Goal: Task Accomplishment & Management: Complete application form

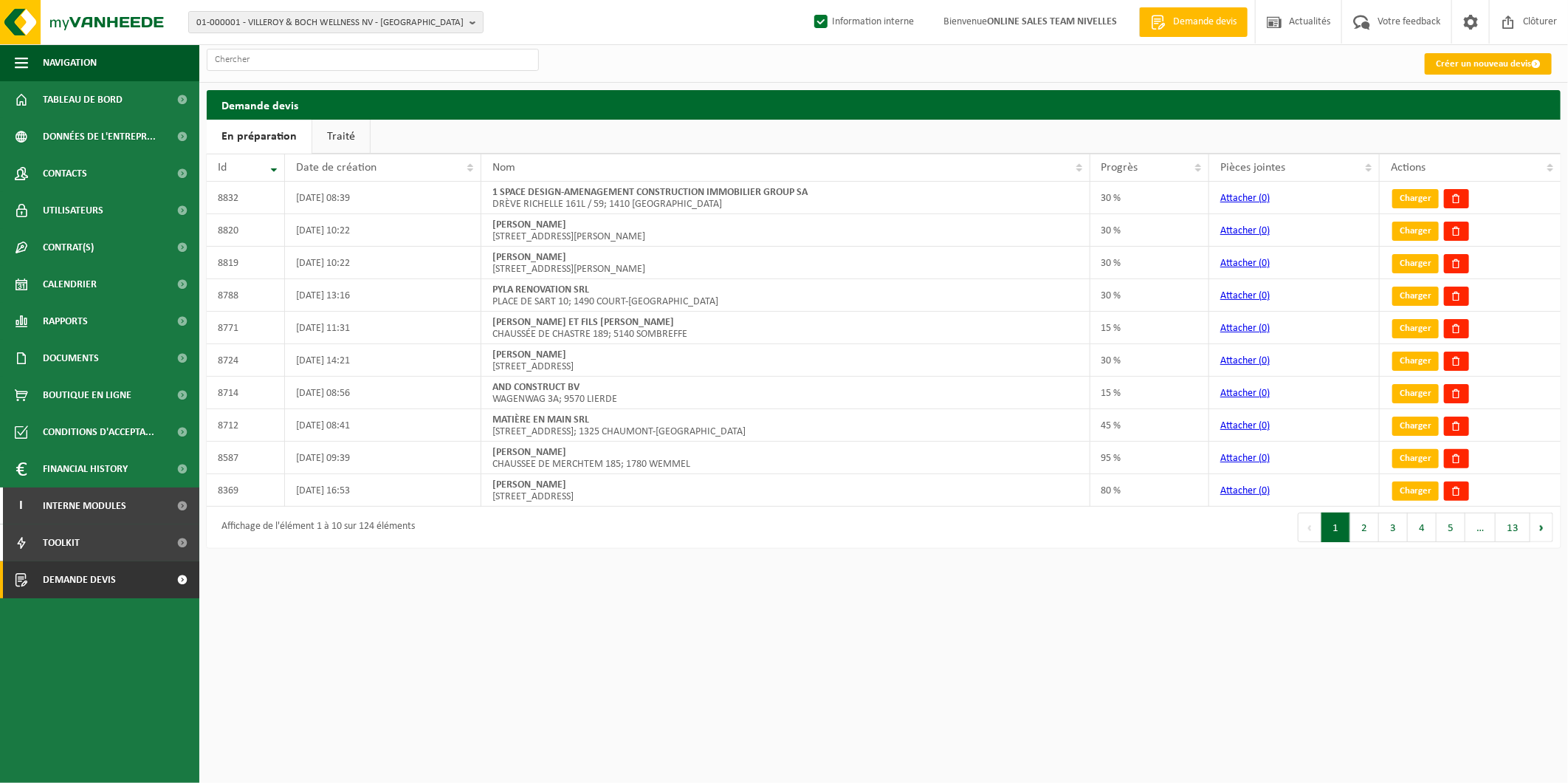
click at [1253, 64] on link "Créer un nouveau devis" at bounding box center [1488, 64] width 127 height 22
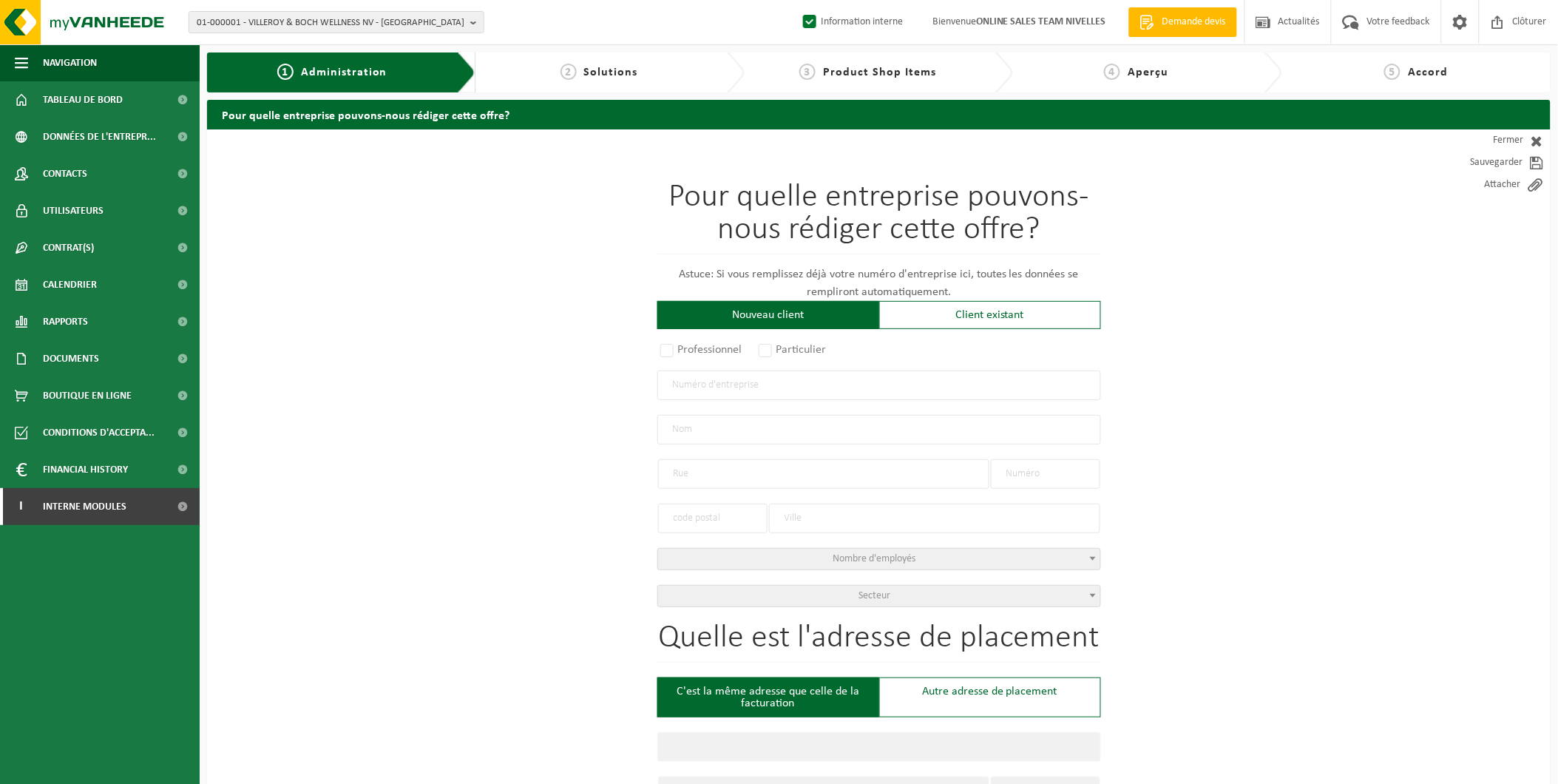
click at [735, 380] on input "text" at bounding box center [879, 385] width 444 height 30
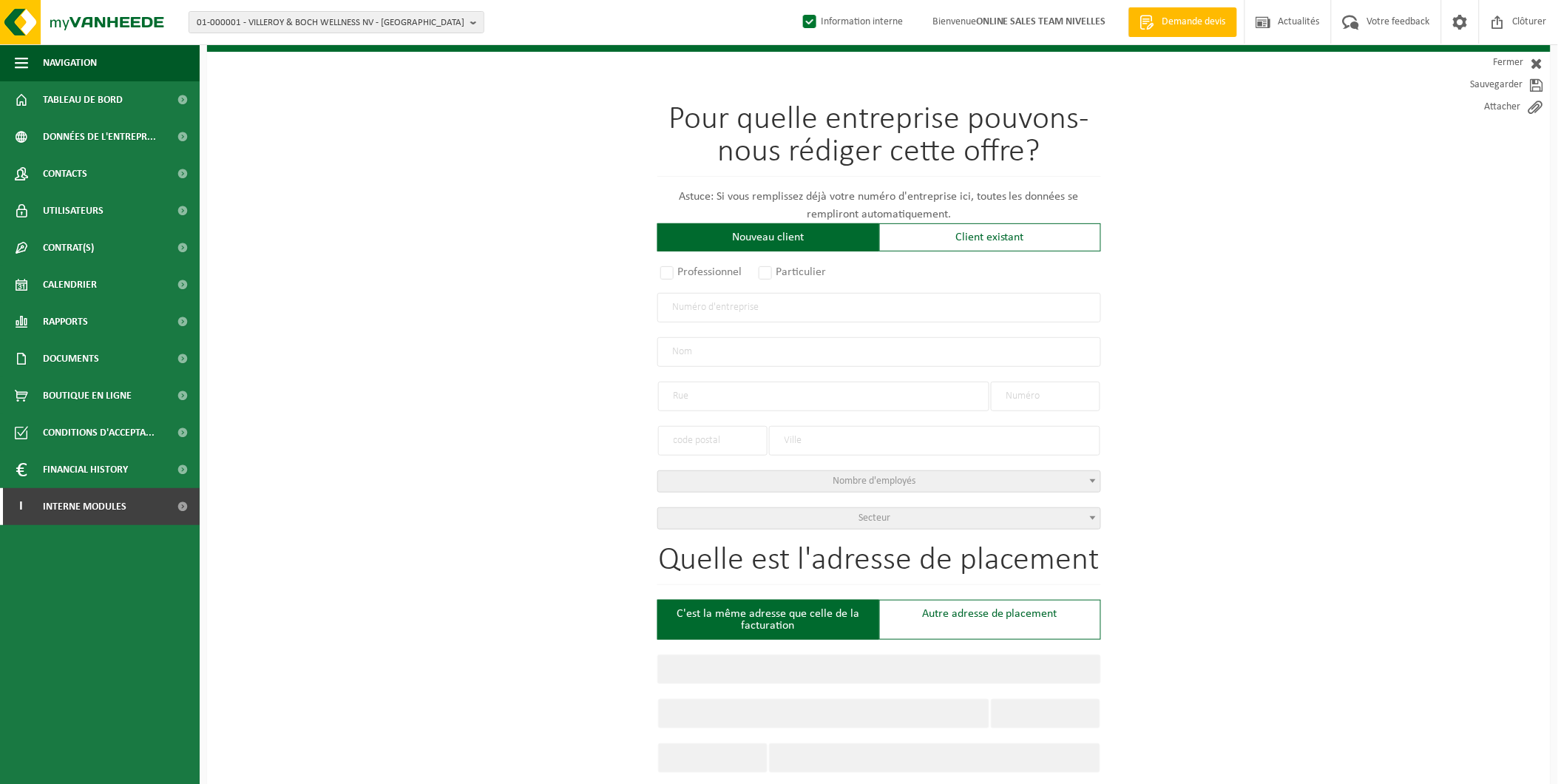
scroll to position [164, 0]
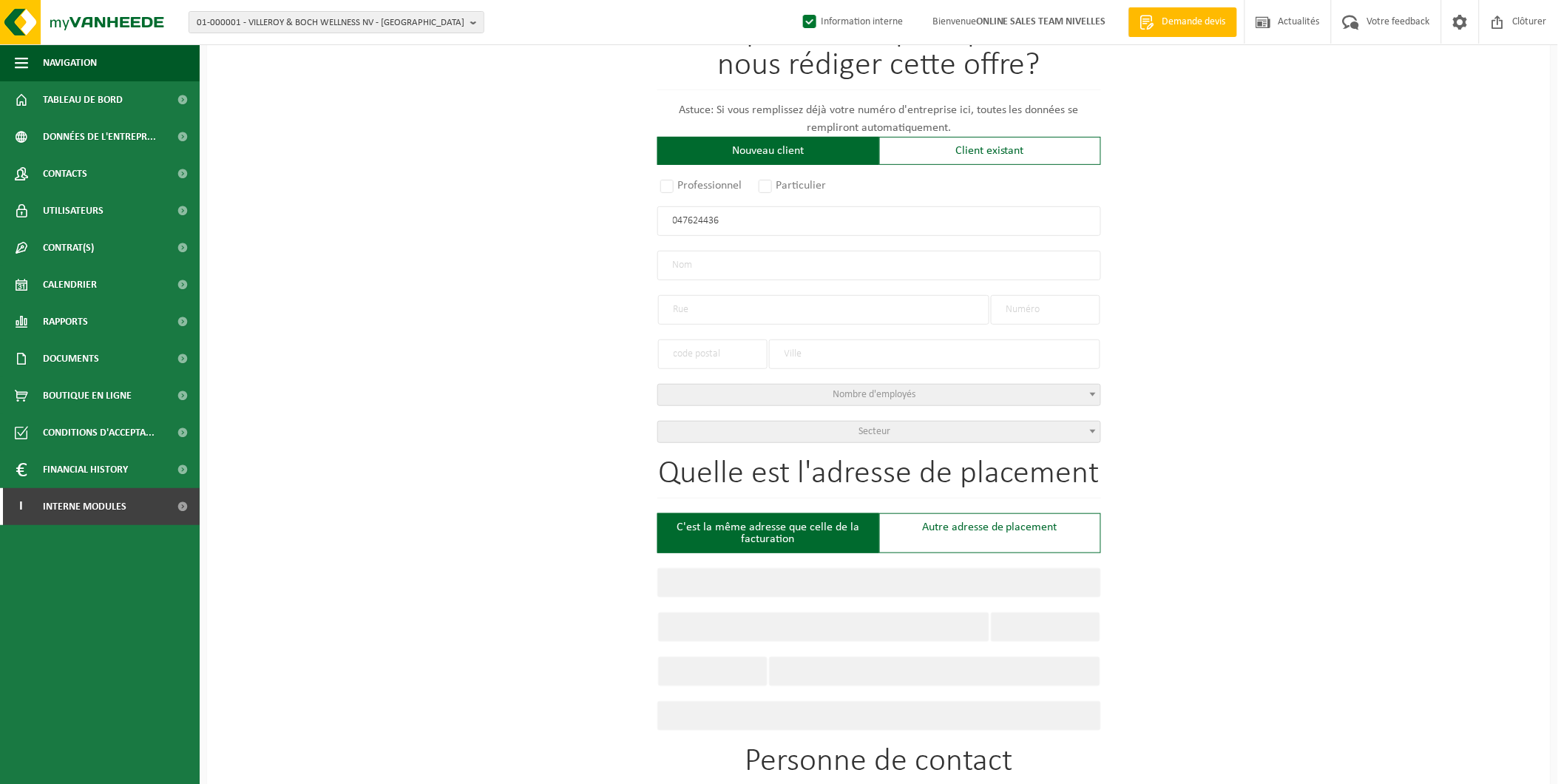
type input "0476244363"
radio input "true"
type input "0476244363"
type input "NACHRINIQUE SPRL"
type input "RUE GASTON BARY"
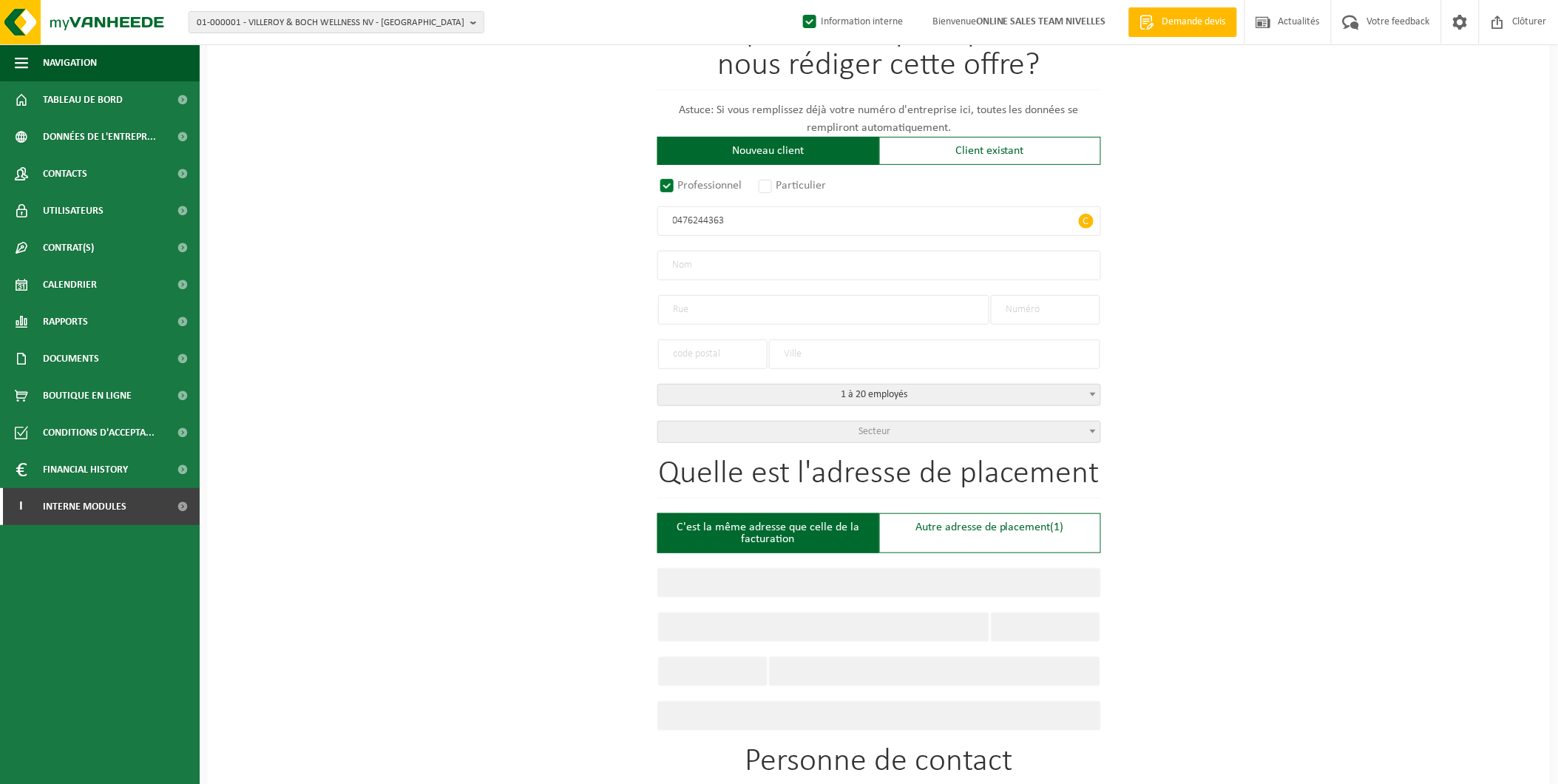
type input "4"
type input "1310"
type input "LA HULPE"
select select "D"
type input "NACHRINIQUE SPRL"
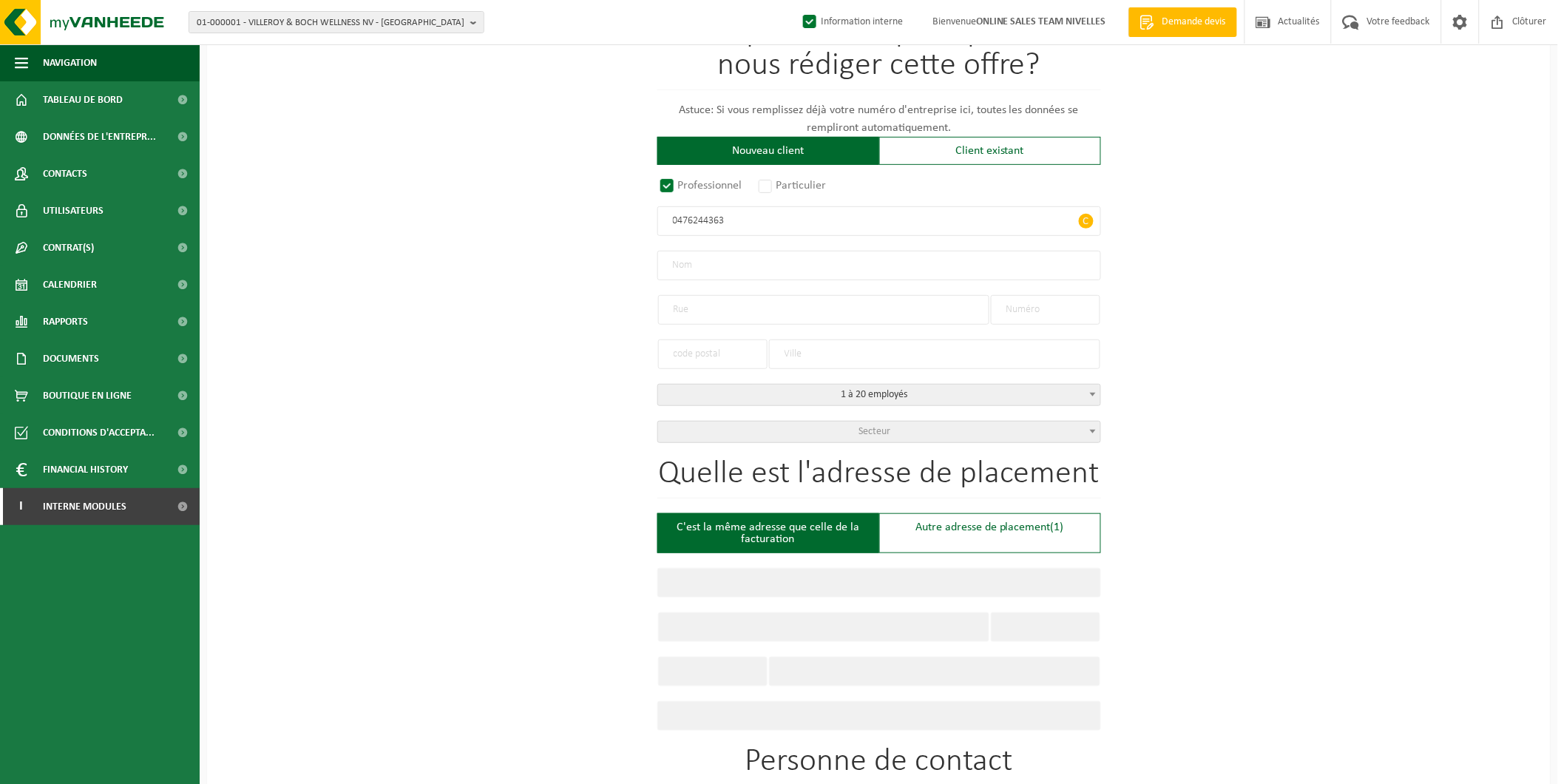
type input "RUE GASTON BARY"
type input "4"
type input "1310"
type input "LA HULPE"
type input "2094572666"
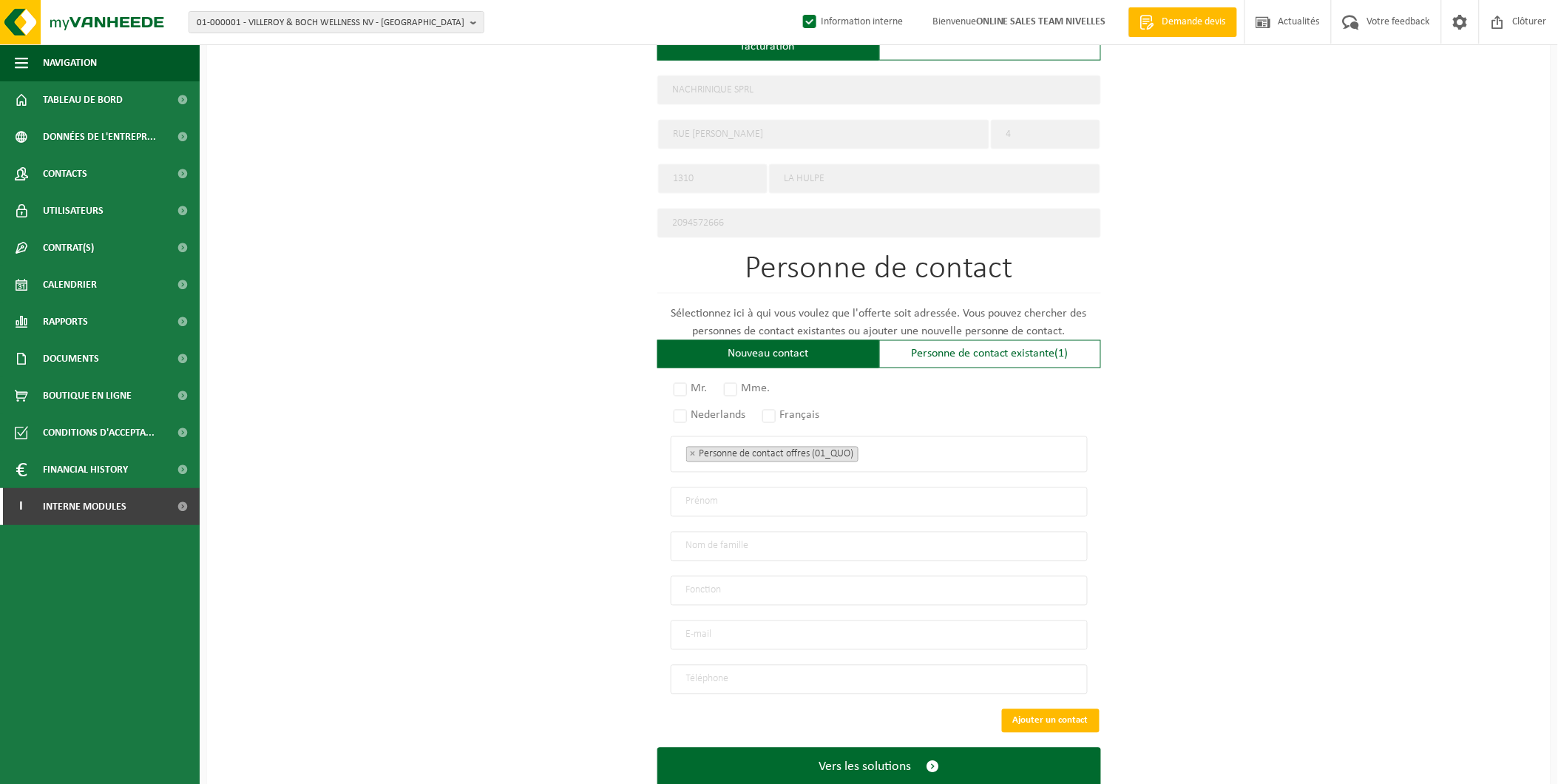
scroll to position [692, 0]
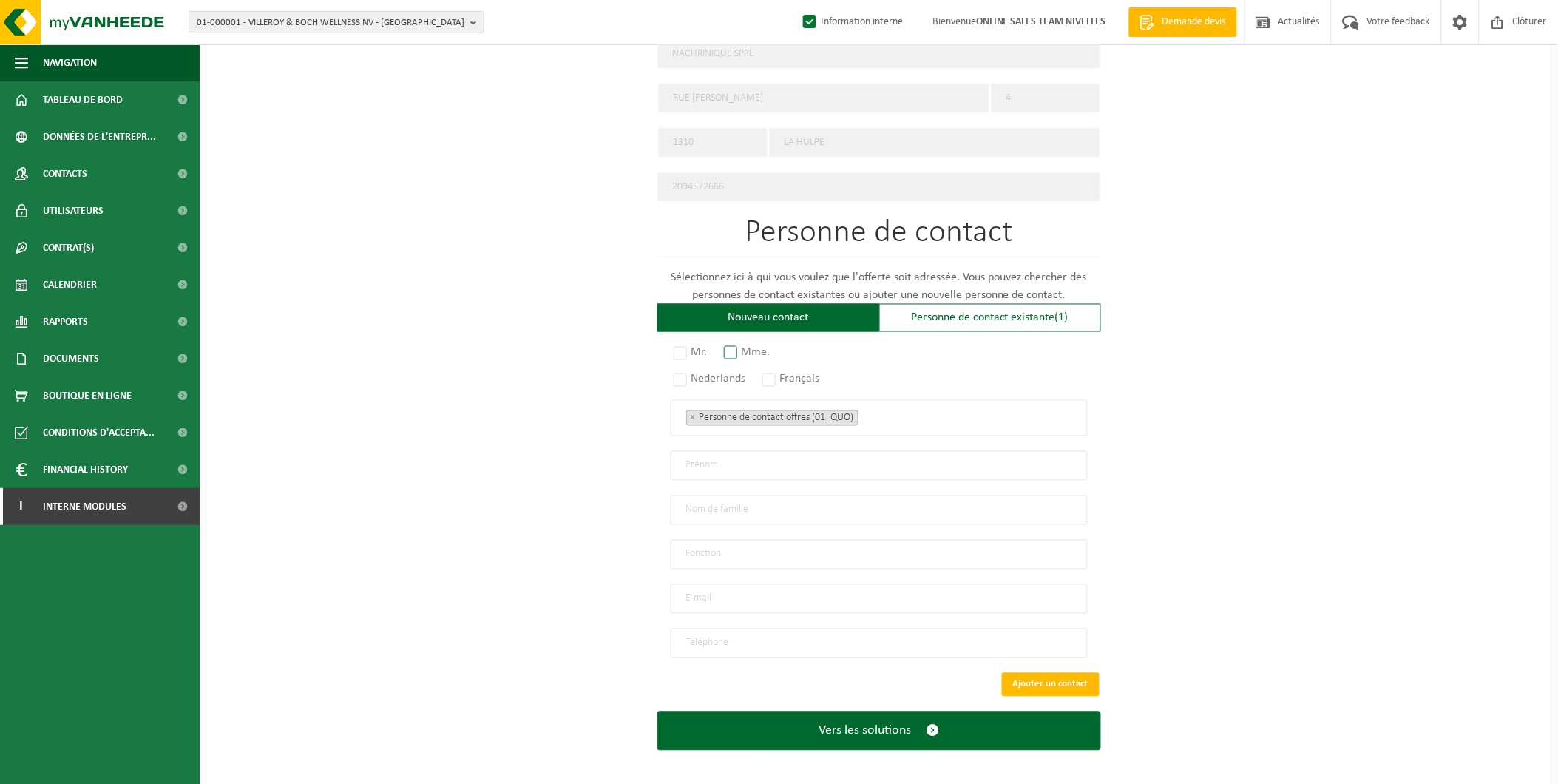
type input "0476244363"
click at [744, 347] on label "Mme." at bounding box center [748, 353] width 54 height 21
radio input "true"
click at [771, 371] on label "Français" at bounding box center [792, 379] width 65 height 21
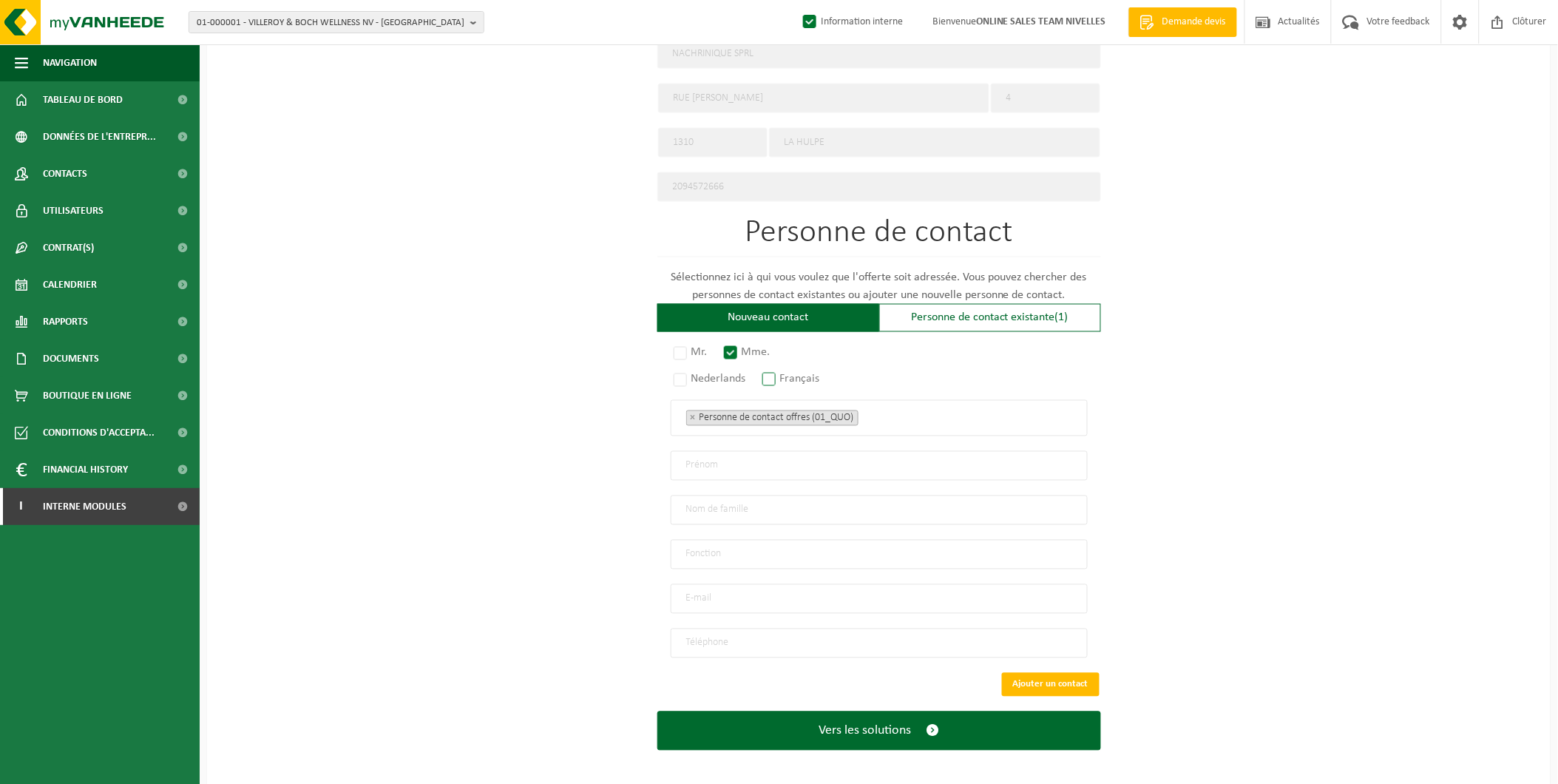
radio input "true"
click at [718, 587] on input "email" at bounding box center [879, 599] width 417 height 30
type input "brasseriefolon@gmail.com"
click at [711, 639] on input "tel" at bounding box center [879, 643] width 417 height 30
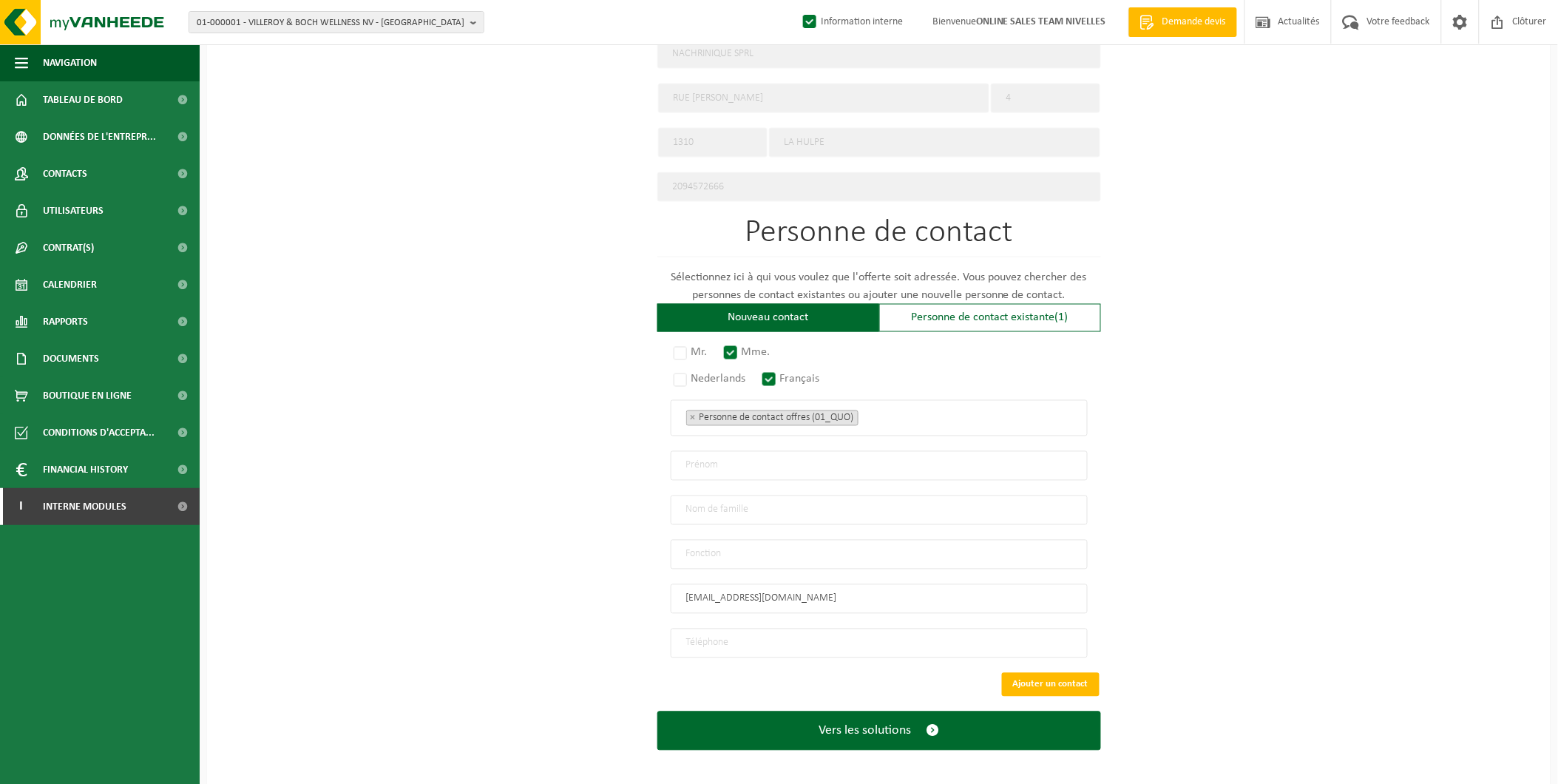
click at [563, 550] on div "Pour quelle entreprise pouvons-nous rédiger cette offre? Astuce: Si vous rempli…" at bounding box center [878, 112] width 1344 height 1350
click at [747, 451] on input "text" at bounding box center [879, 465] width 417 height 30
type input "CONTACT"
type input "BRASSERIE FOLON"
drag, startPoint x: 716, startPoint y: 544, endPoint x: 716, endPoint y: 553, distance: 9.0
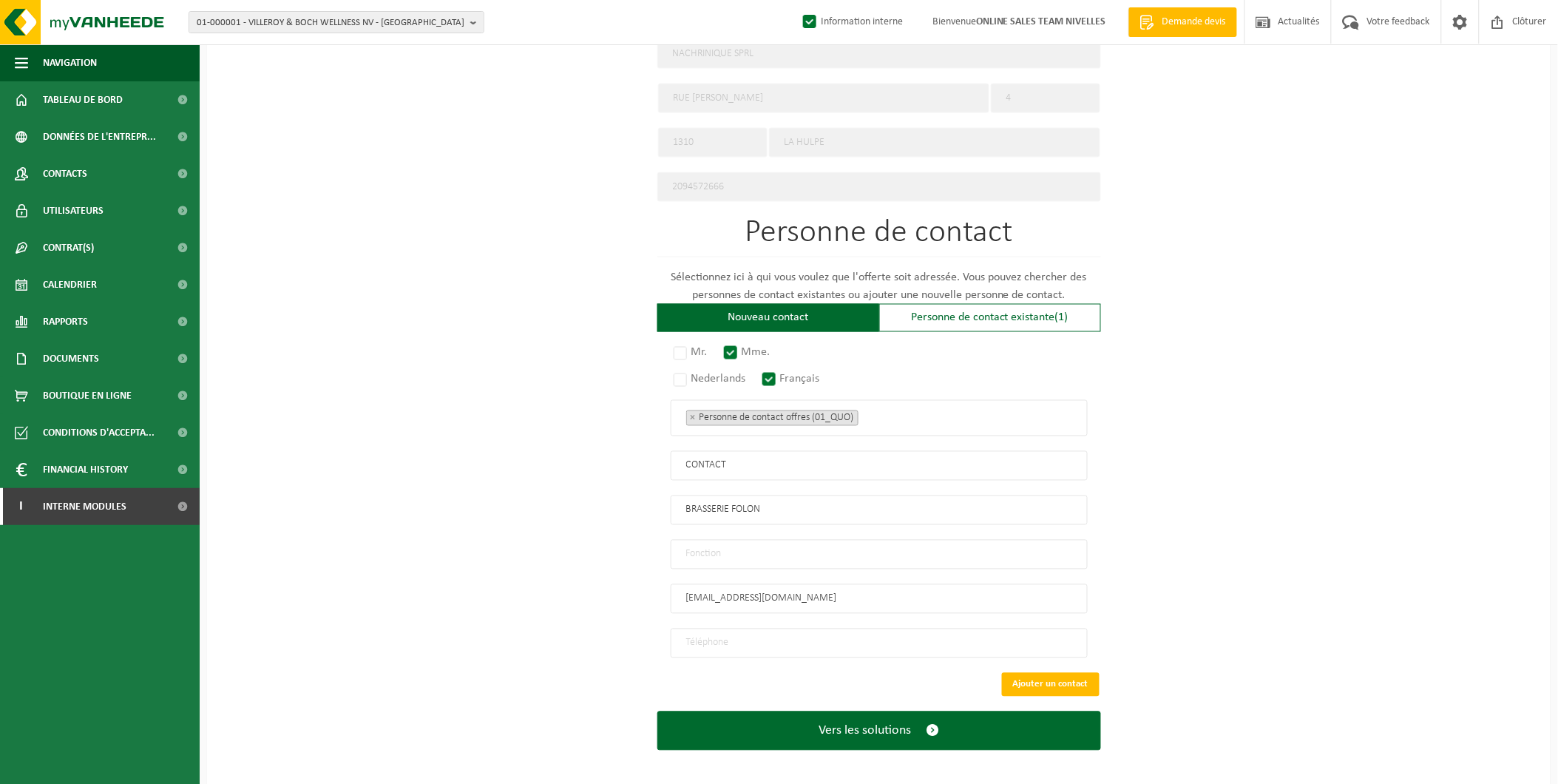
click at [716, 544] on input "text" at bounding box center [879, 555] width 417 height 30
type input "Manager"
click at [720, 637] on input "tel" at bounding box center [879, 643] width 417 height 30
type input "+32 477 28 05 76"
click at [1033, 673] on button "Ajouter un contact" at bounding box center [1051, 685] width 98 height 23
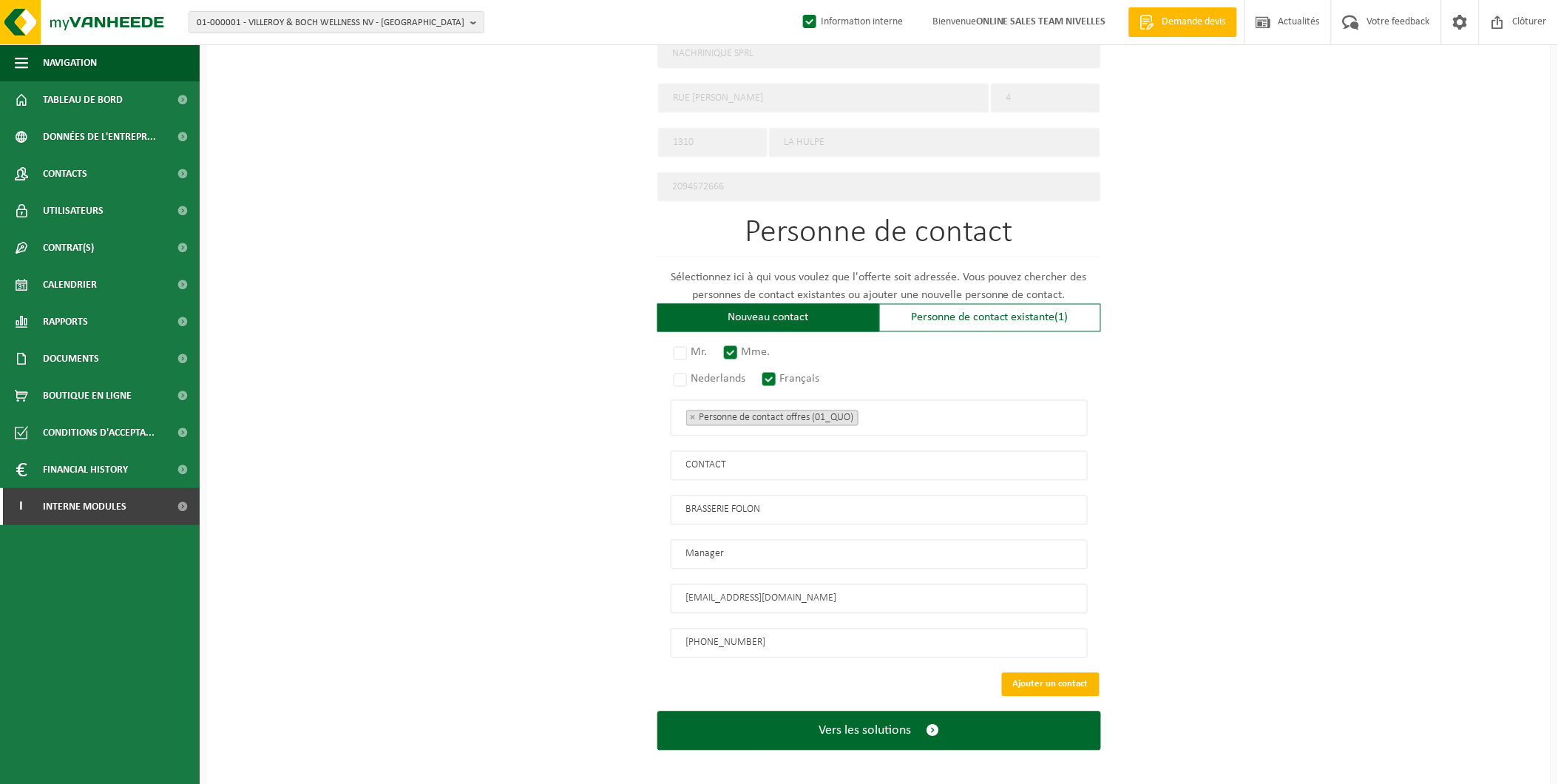
scroll to position [440, 0]
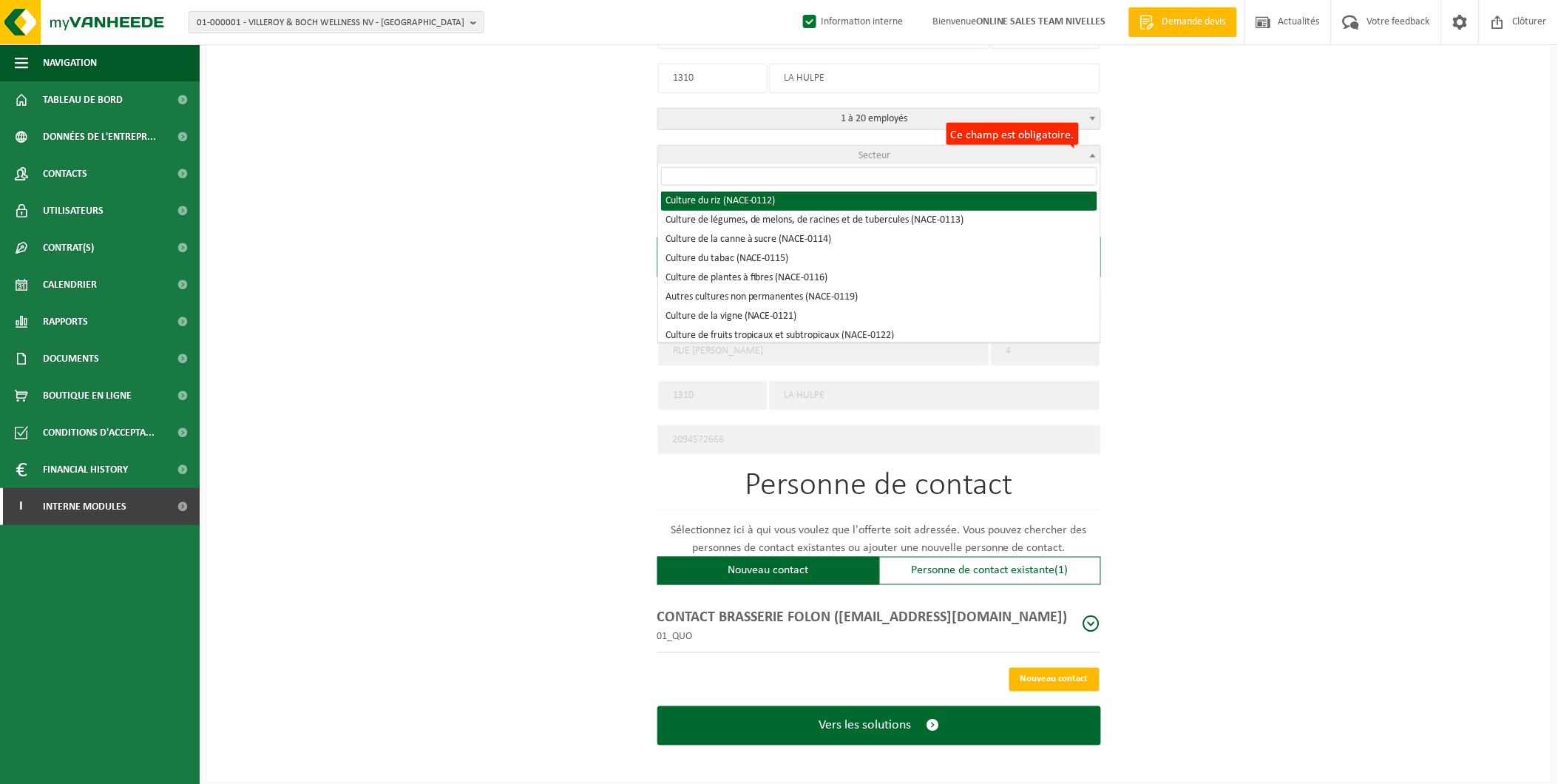
click at [898, 145] on span "Secteur" at bounding box center [879, 155] width 442 height 21
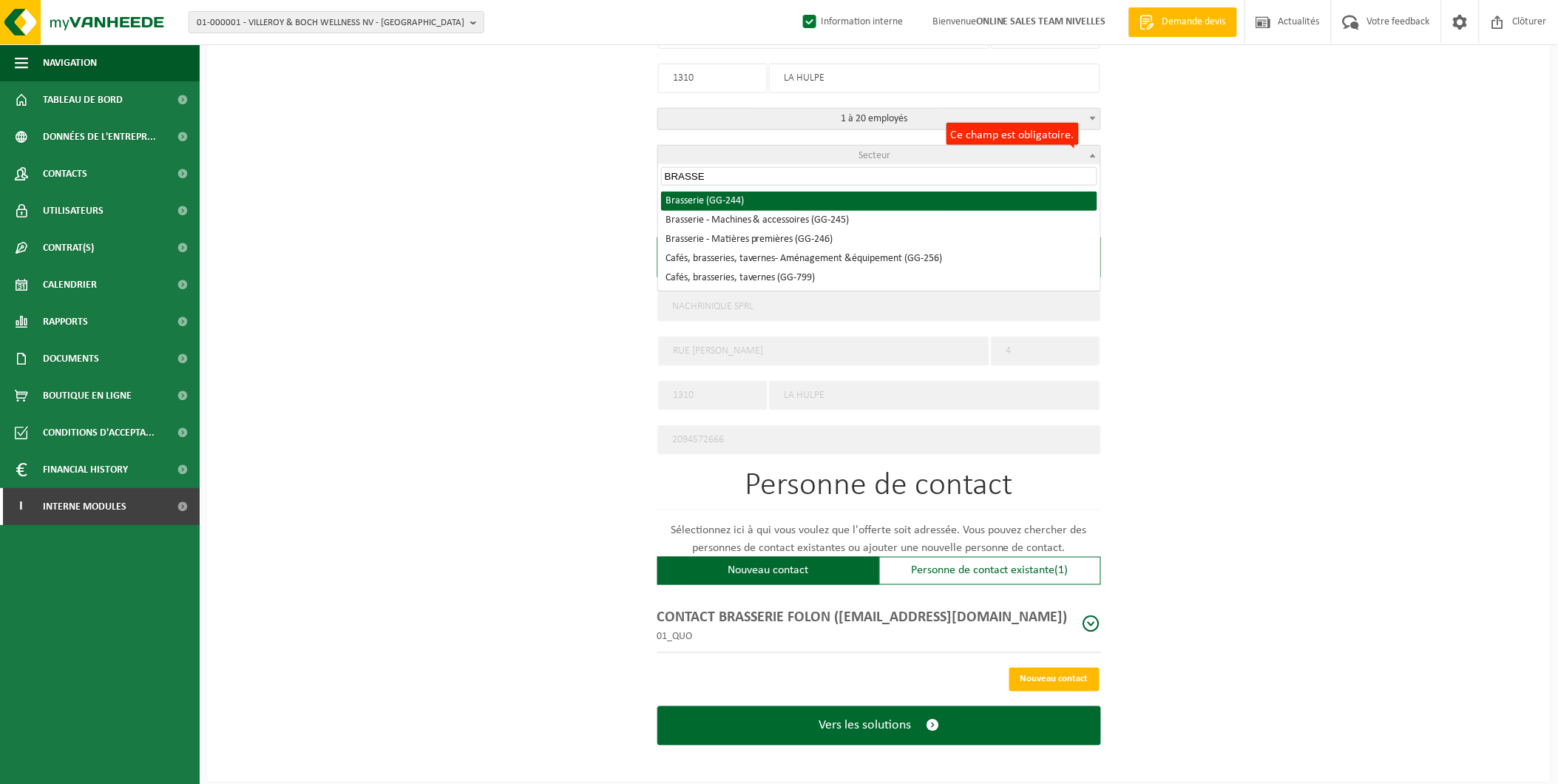
type input "BRASSE"
select select "244"
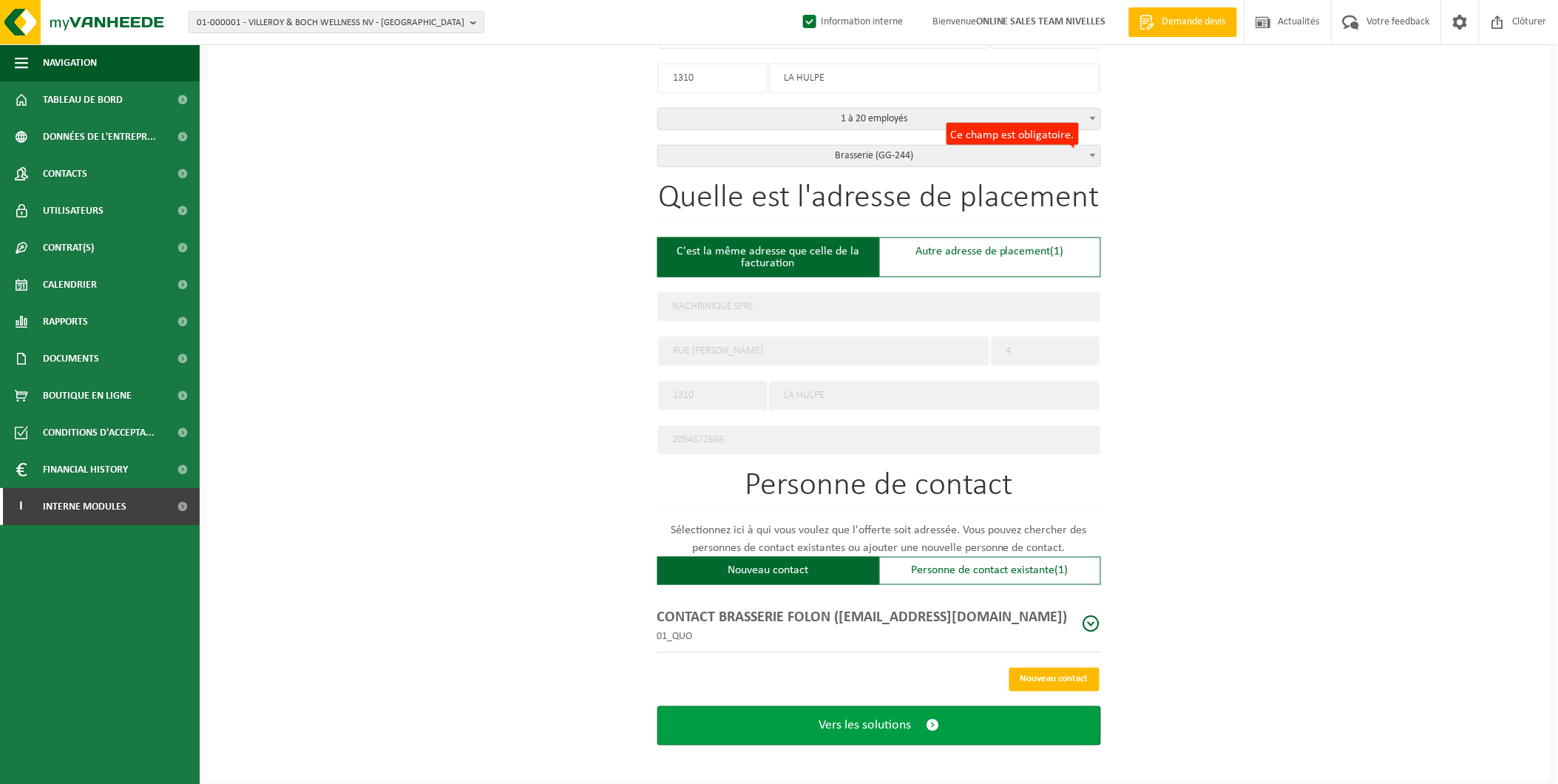
click at [933, 723] on span "submit" at bounding box center [932, 726] width 13 height 16
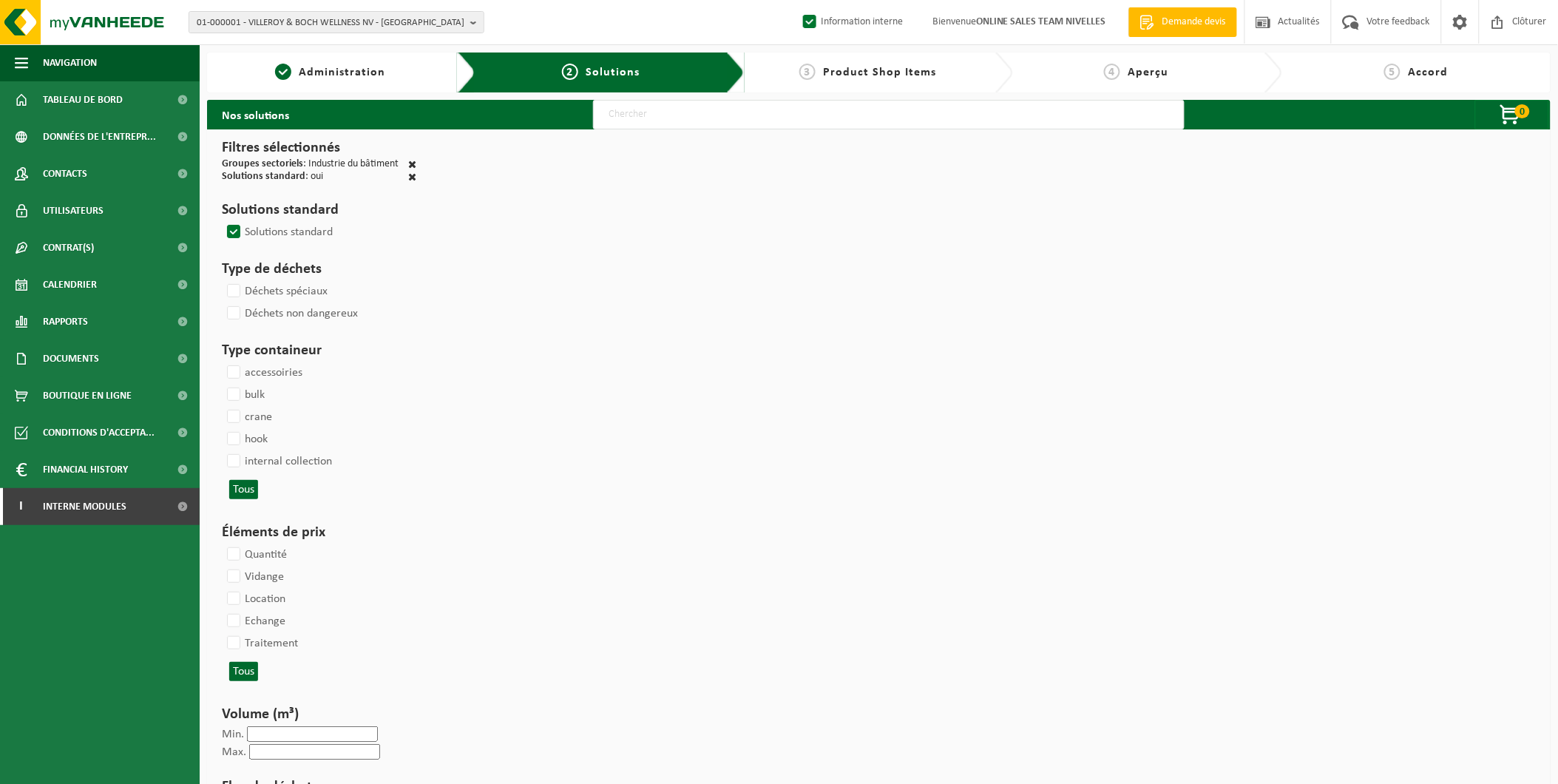
click at [636, 106] on input "text" at bounding box center [888, 114] width 591 height 30
type input "000291"
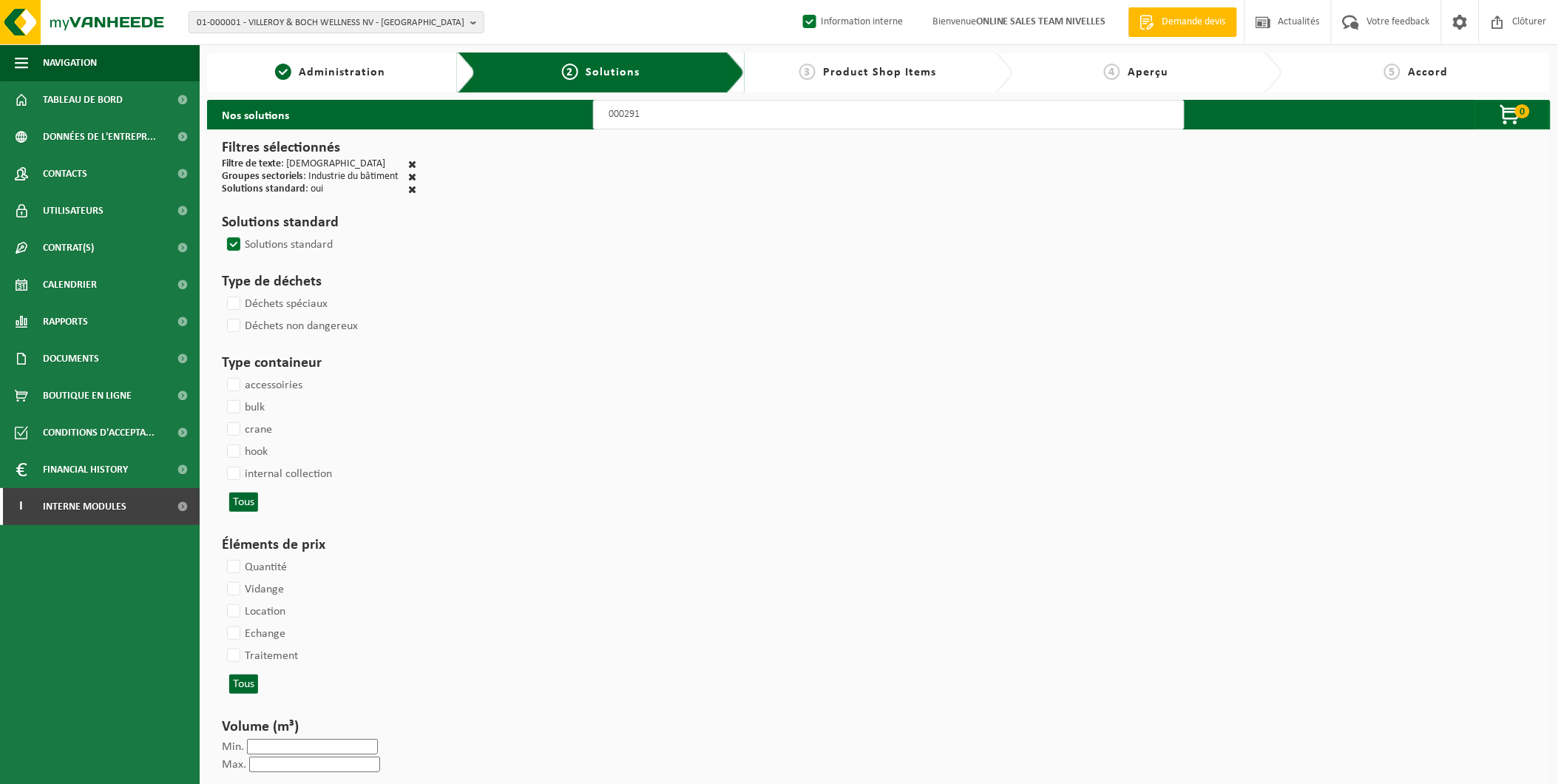
select select
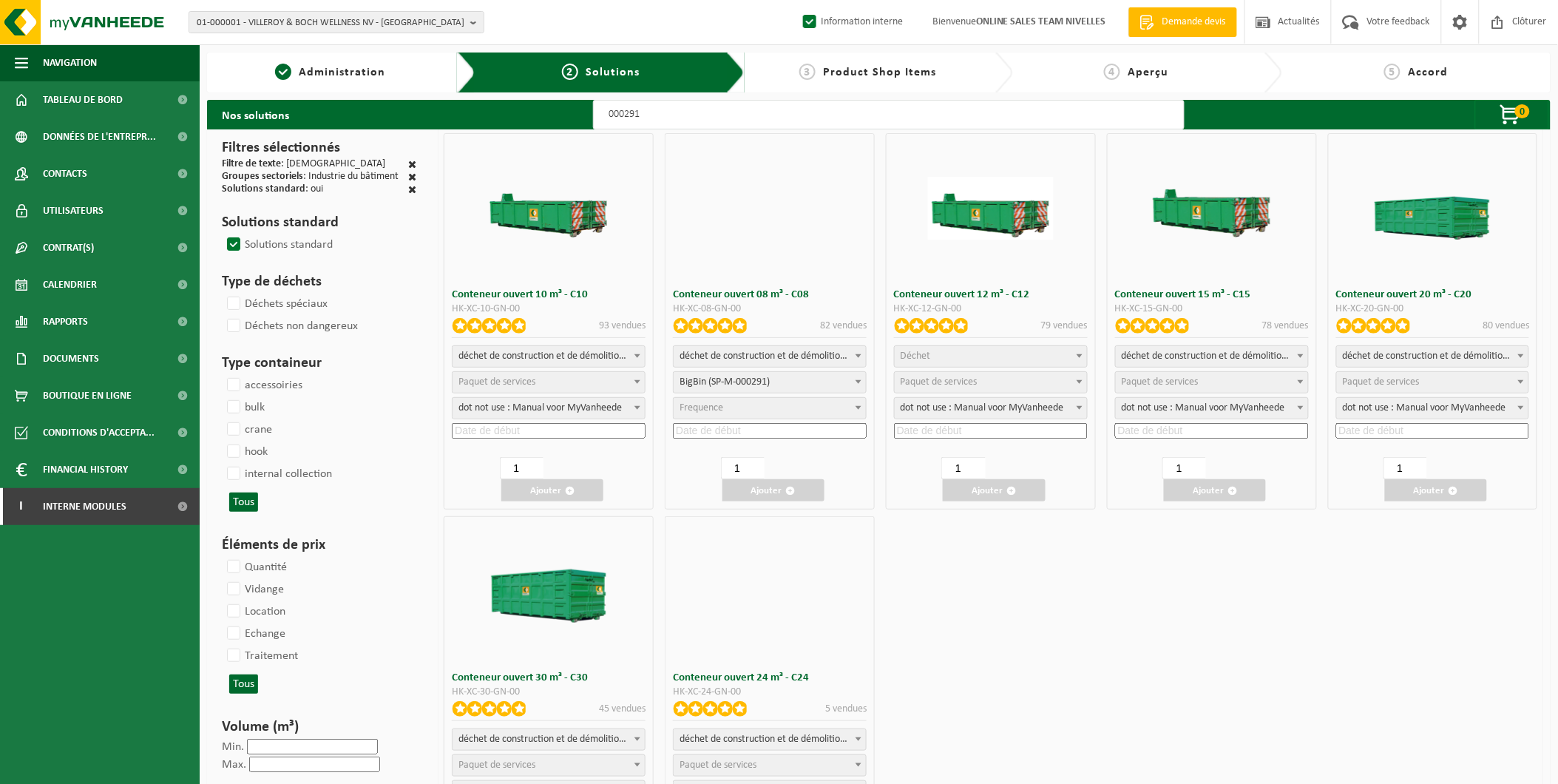
select select
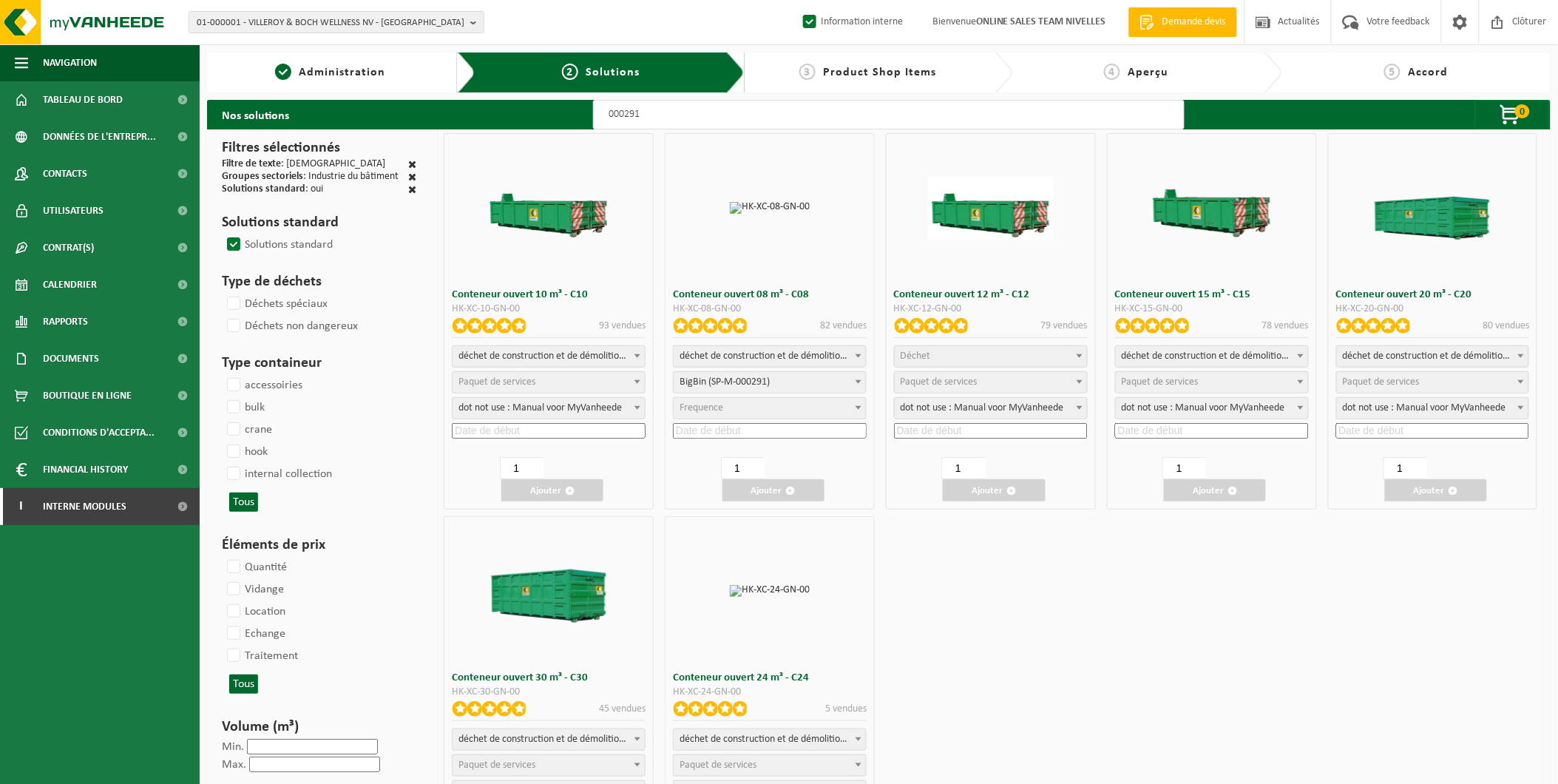
select select
select select "197"
select select
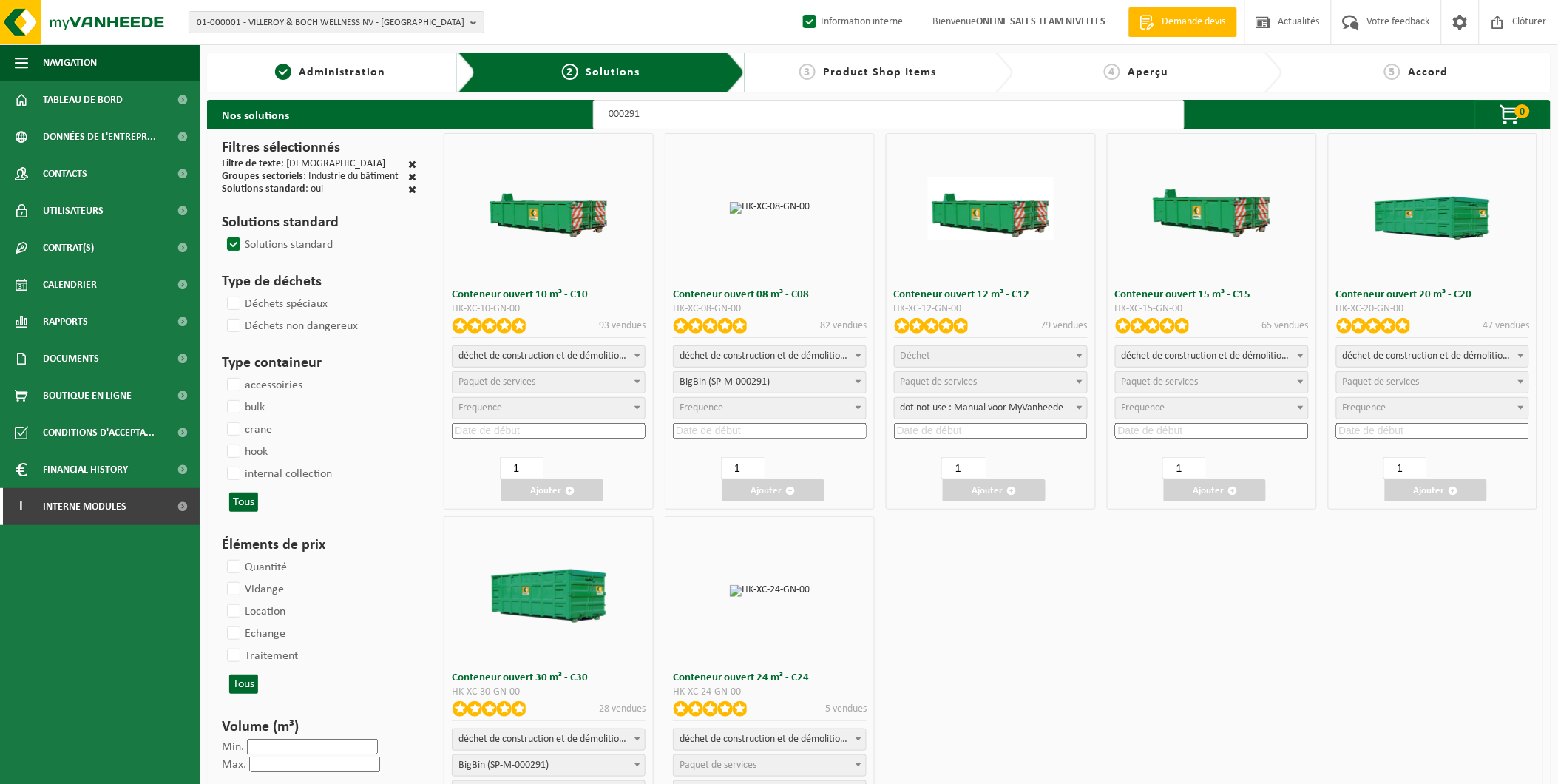
select select "25"
select select "197"
select select "25"
click at [1165, 378] on span "Paquet de services" at bounding box center [1159, 382] width 77 height 11
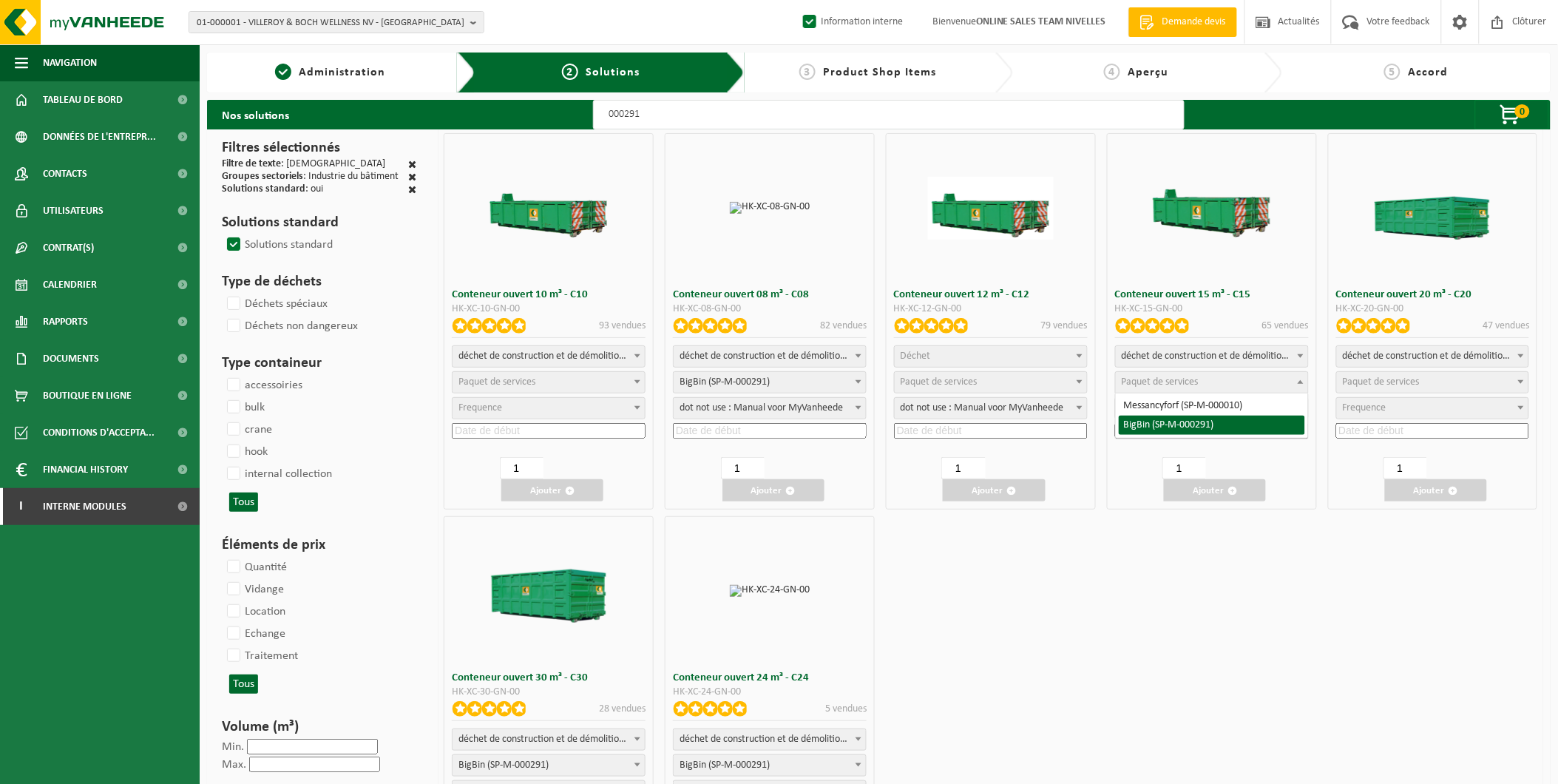
select select "197"
select select "25"
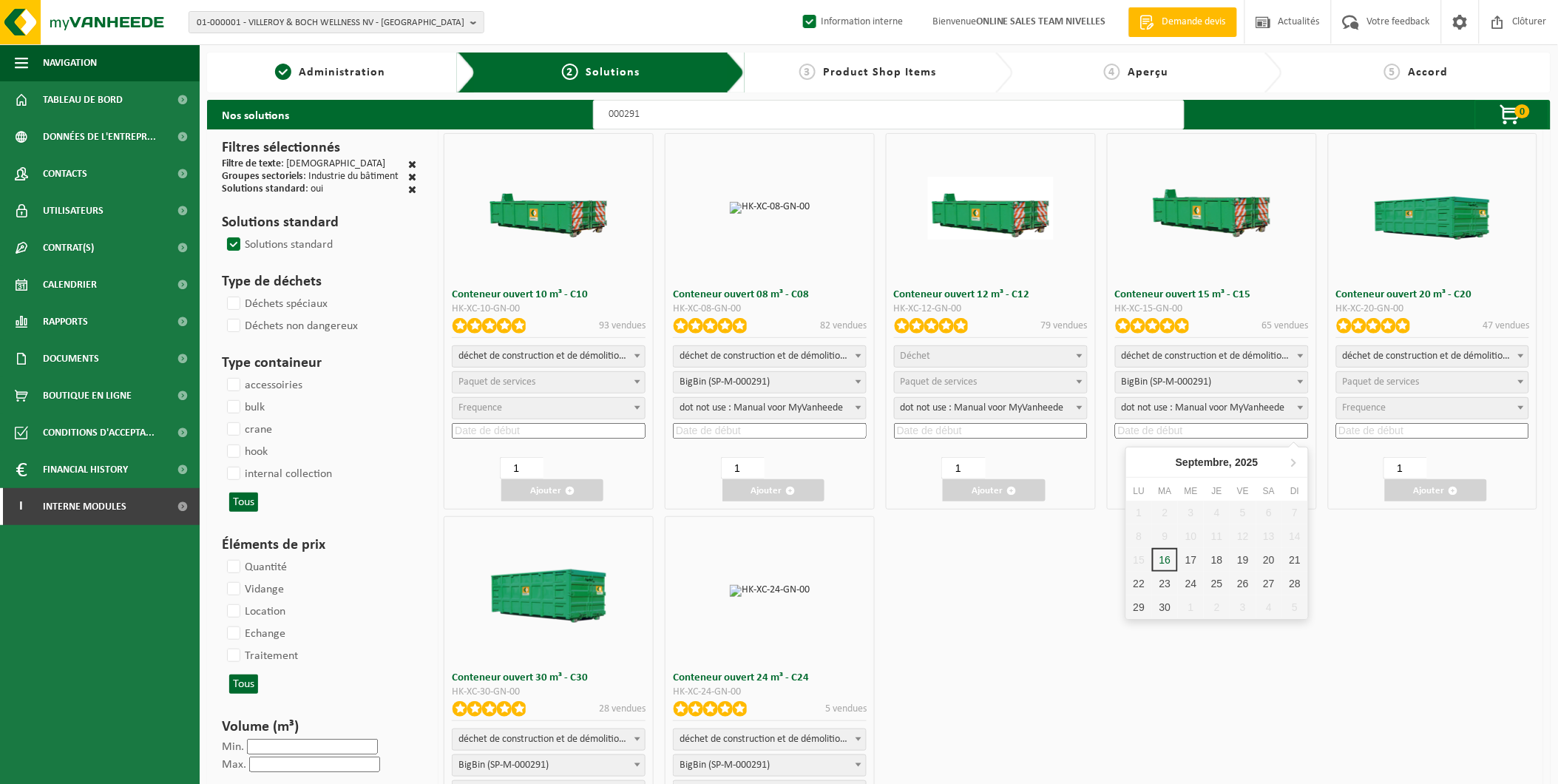
click at [1149, 434] on input at bounding box center [1211, 430] width 193 height 16
click at [1214, 556] on div "18" at bounding box center [1216, 559] width 26 height 23
type input "2025-09-18"
click at [1210, 489] on button "Ajouter" at bounding box center [1215, 490] width 102 height 23
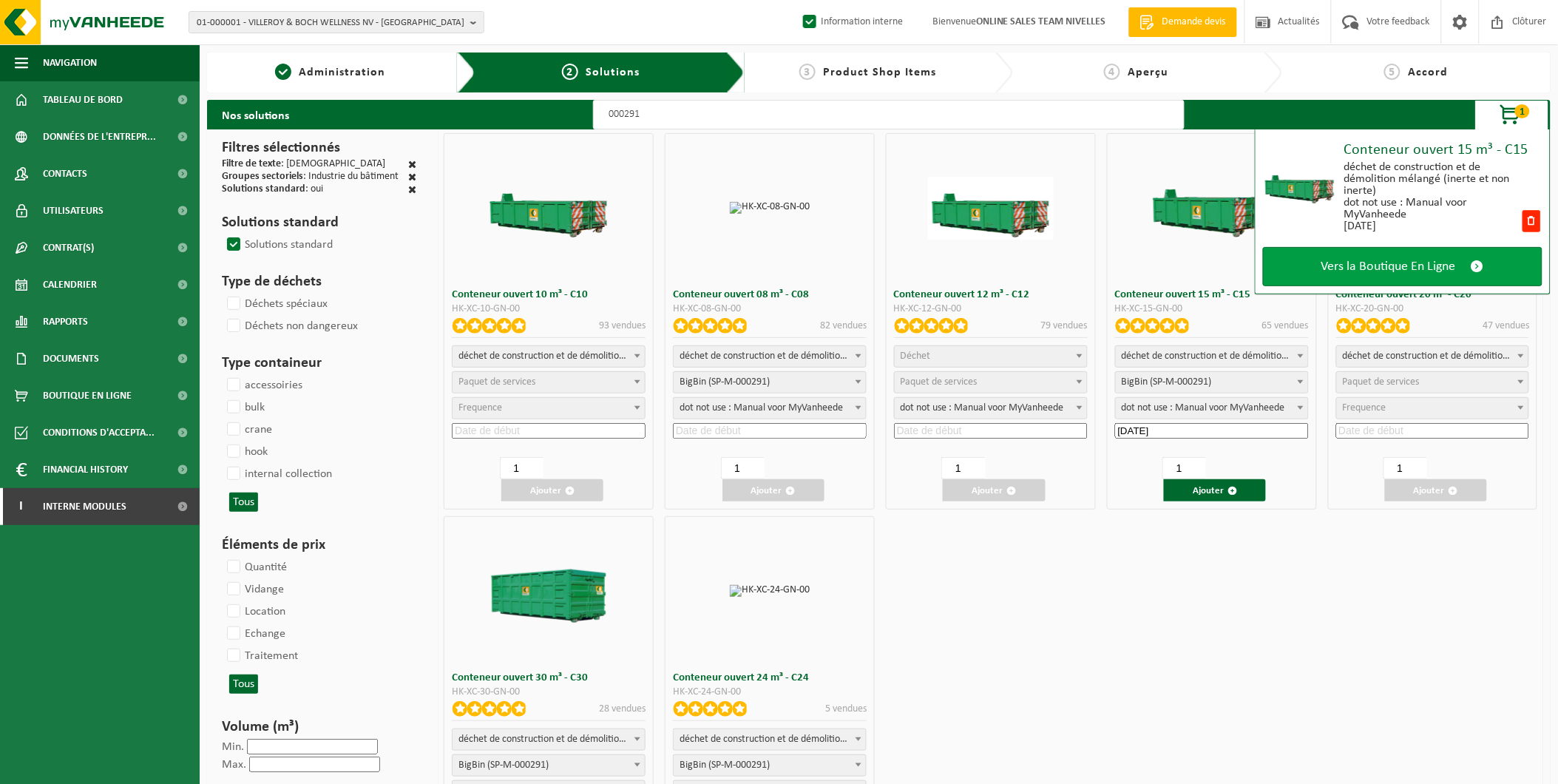
drag, startPoint x: 1403, startPoint y: 235, endPoint x: 1403, endPoint y: 269, distance: 34.0
click at [1403, 259] on div "Conteneur ouvert 15 m³ - C15 déchet de construction et de démolition mélangé (i…" at bounding box center [1403, 212] width 296 height 165
click at [1408, 262] on span "Vers la Boutique En Ligne" at bounding box center [1388, 267] width 134 height 16
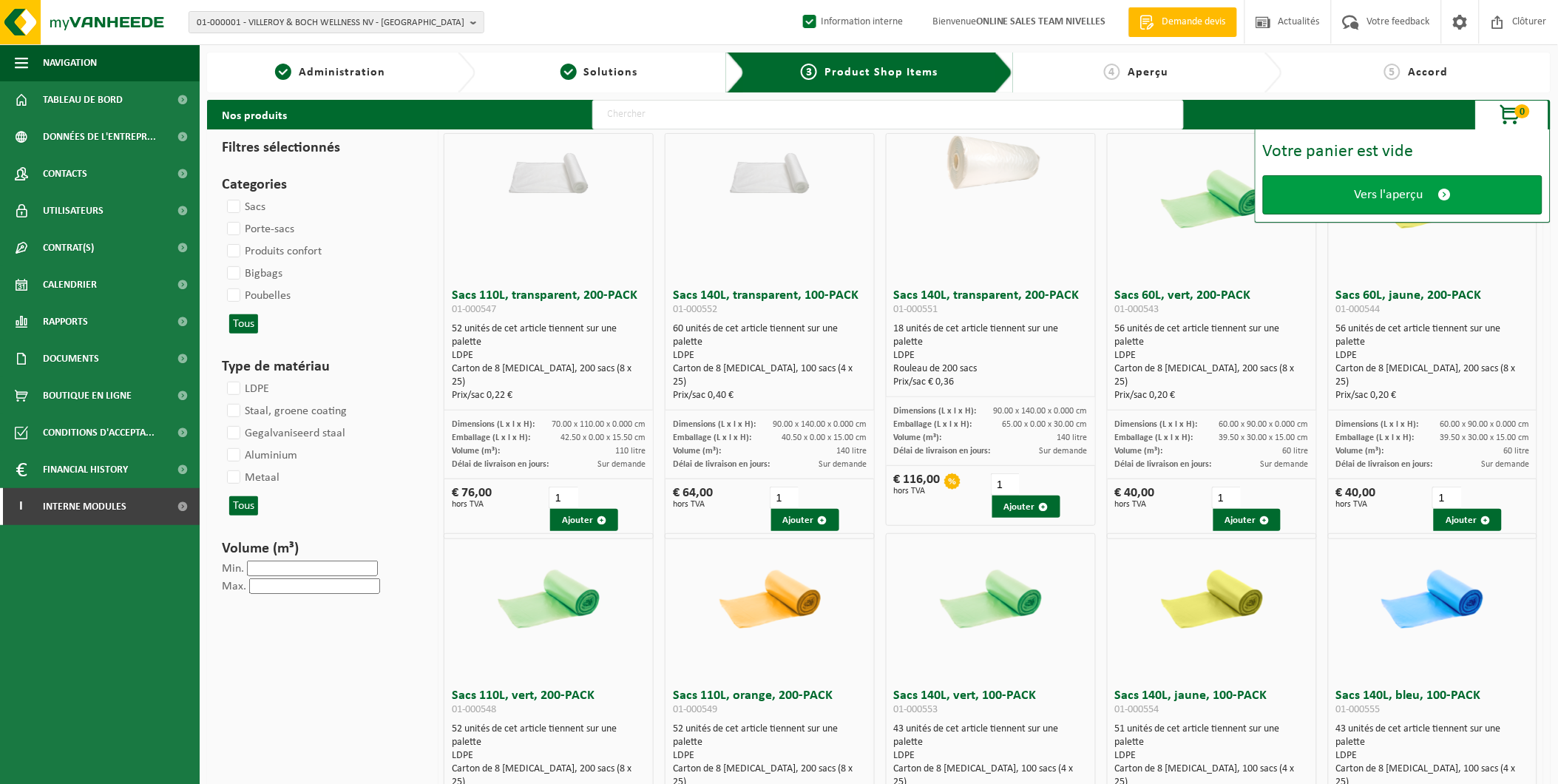
click at [1389, 193] on span "Vers l'aperçu" at bounding box center [1389, 195] width 68 height 16
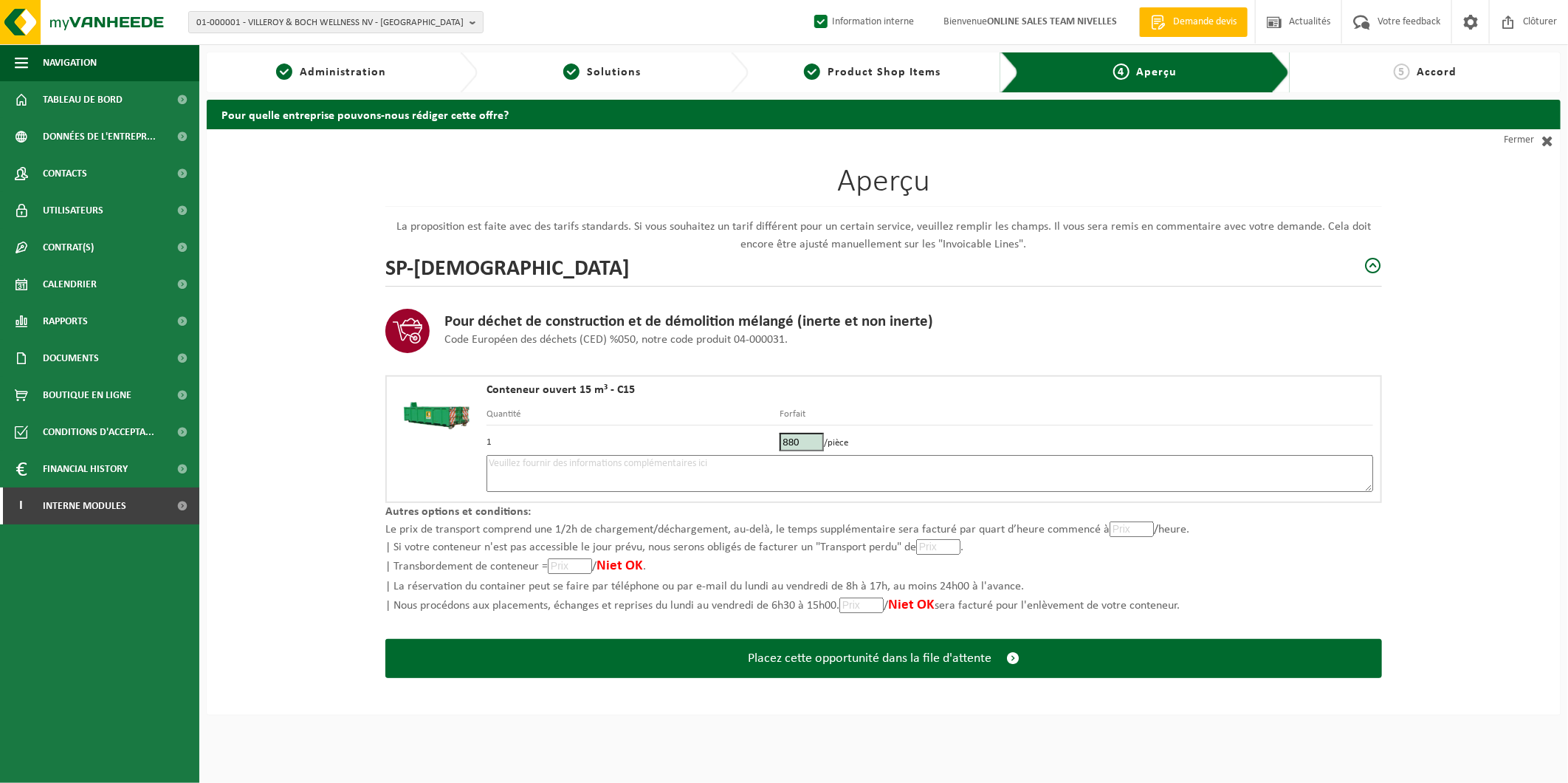
click at [515, 460] on textarea at bounding box center [929, 473] width 887 height 37
type textarea "p"
click at [542, 459] on textarea "Placement 17/09 -" at bounding box center [929, 473] width 887 height 37
click at [611, 458] on textarea "Placement 18/09 -" at bounding box center [929, 473] width 887 height 37
click at [566, 461] on textarea "Placement 18/09 - Serrer sur la droite du parking contre le mur de droite -" at bounding box center [929, 473] width 887 height 37
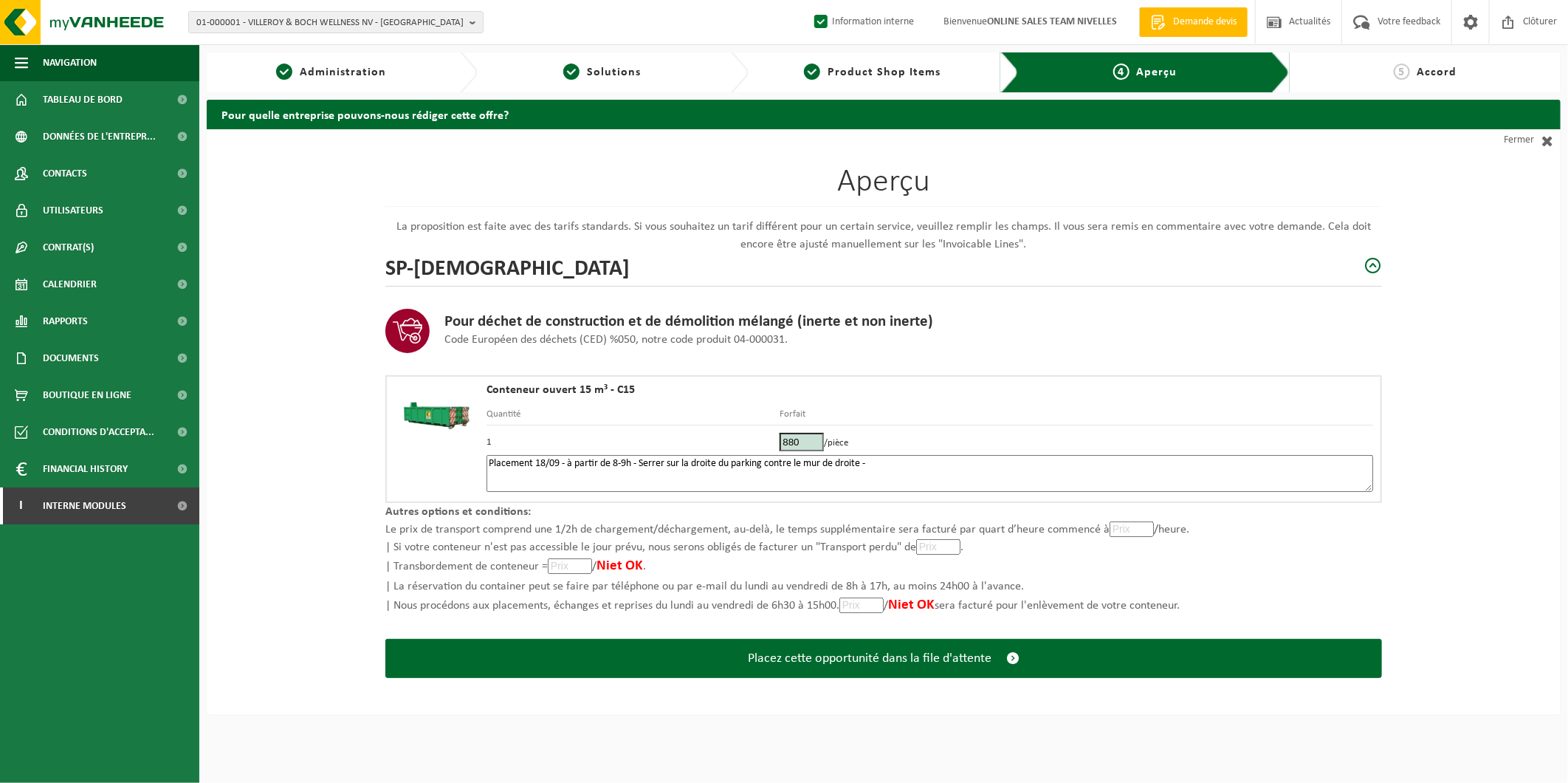
click at [938, 450] on td "880 /pièce" at bounding box center [1076, 440] width 594 height 29
click at [928, 468] on textarea "Placement 18/09 - à partir de 8-9h - Serrer sur la droite du parking contre le …" at bounding box center [929, 473] width 887 height 37
type textarea "Placement 18/09 - à partir de 8-9h - Serrer sur la droite du parking contre le …"
click at [1187, 435] on td "880 /pièce" at bounding box center [1076, 440] width 594 height 29
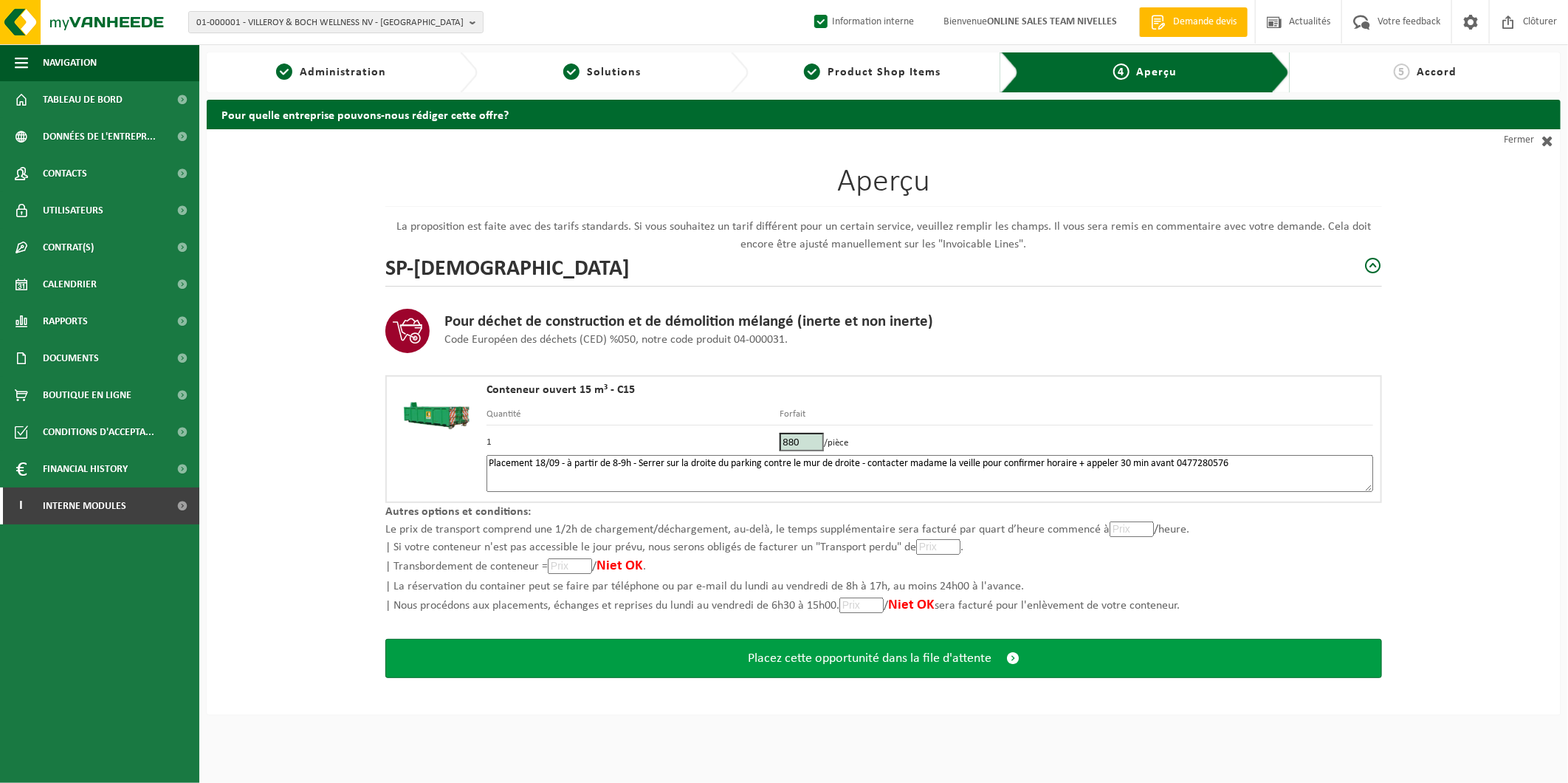
click at [815, 650] on span "Placez cette opportunité dans la file d'attente" at bounding box center [870, 658] width 244 height 16
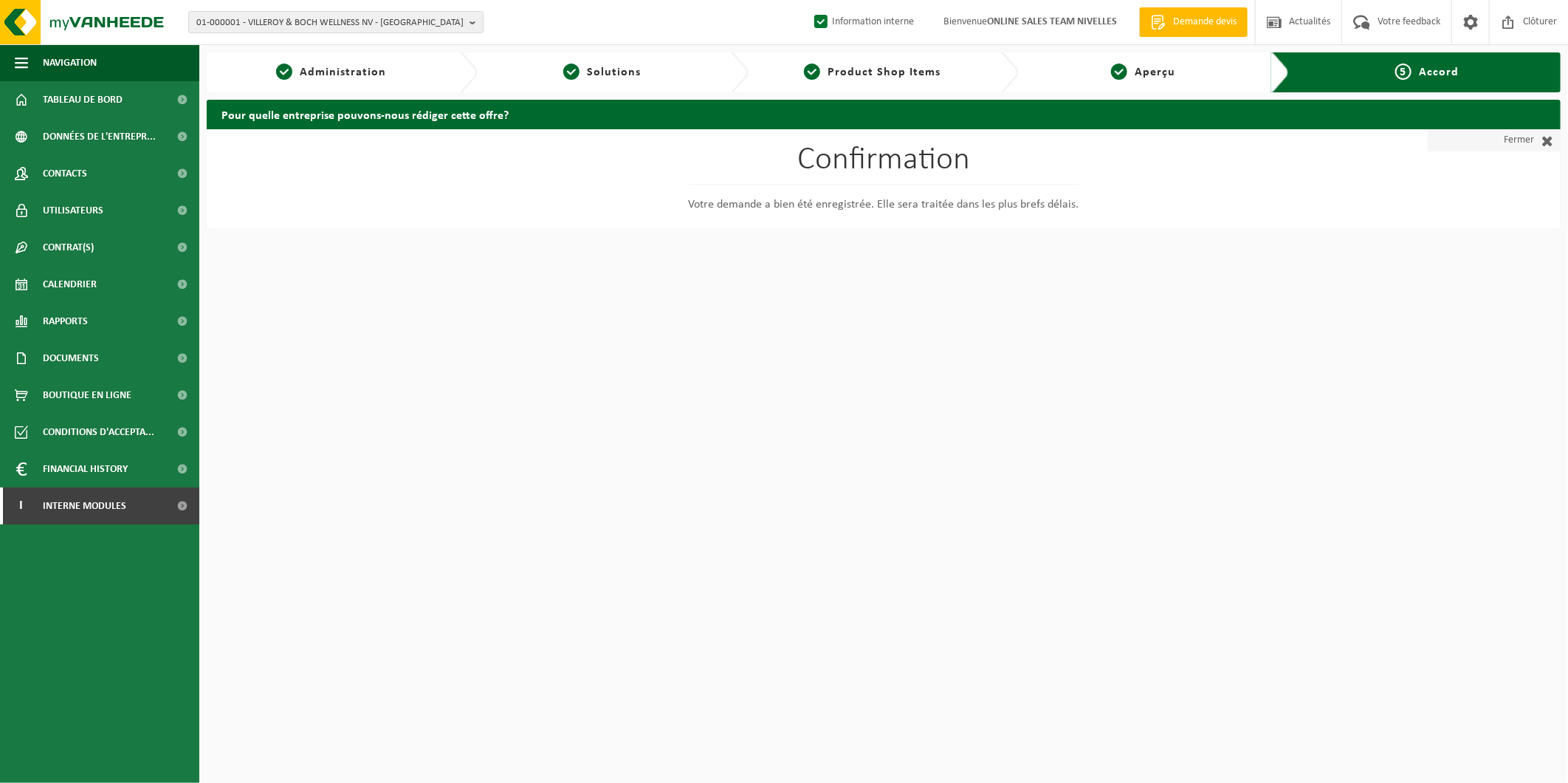
click at [1518, 137] on link "Fermer" at bounding box center [1494, 140] width 133 height 23
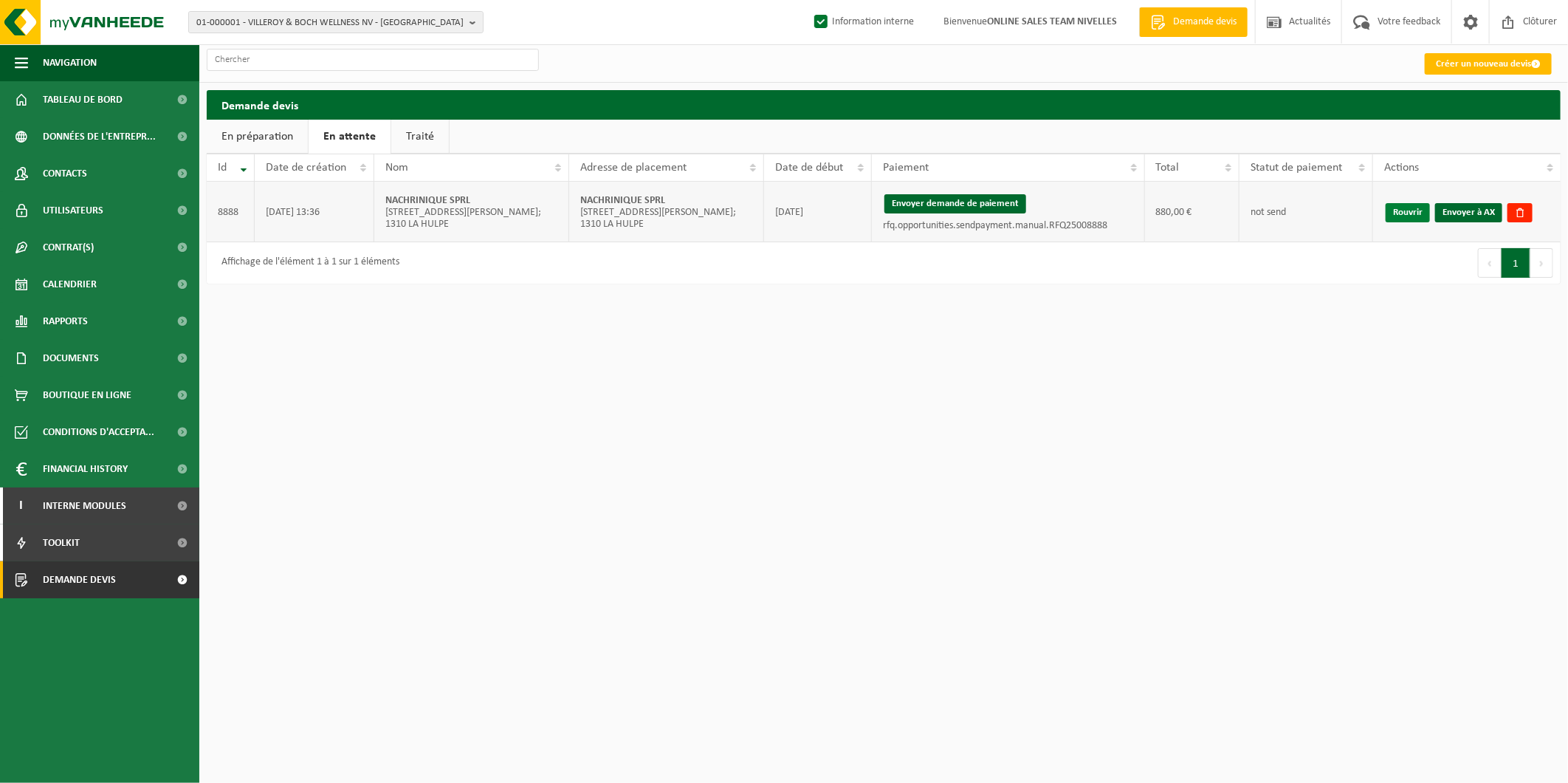
click at [1412, 212] on link "Rouvrir" at bounding box center [1407, 213] width 44 height 19
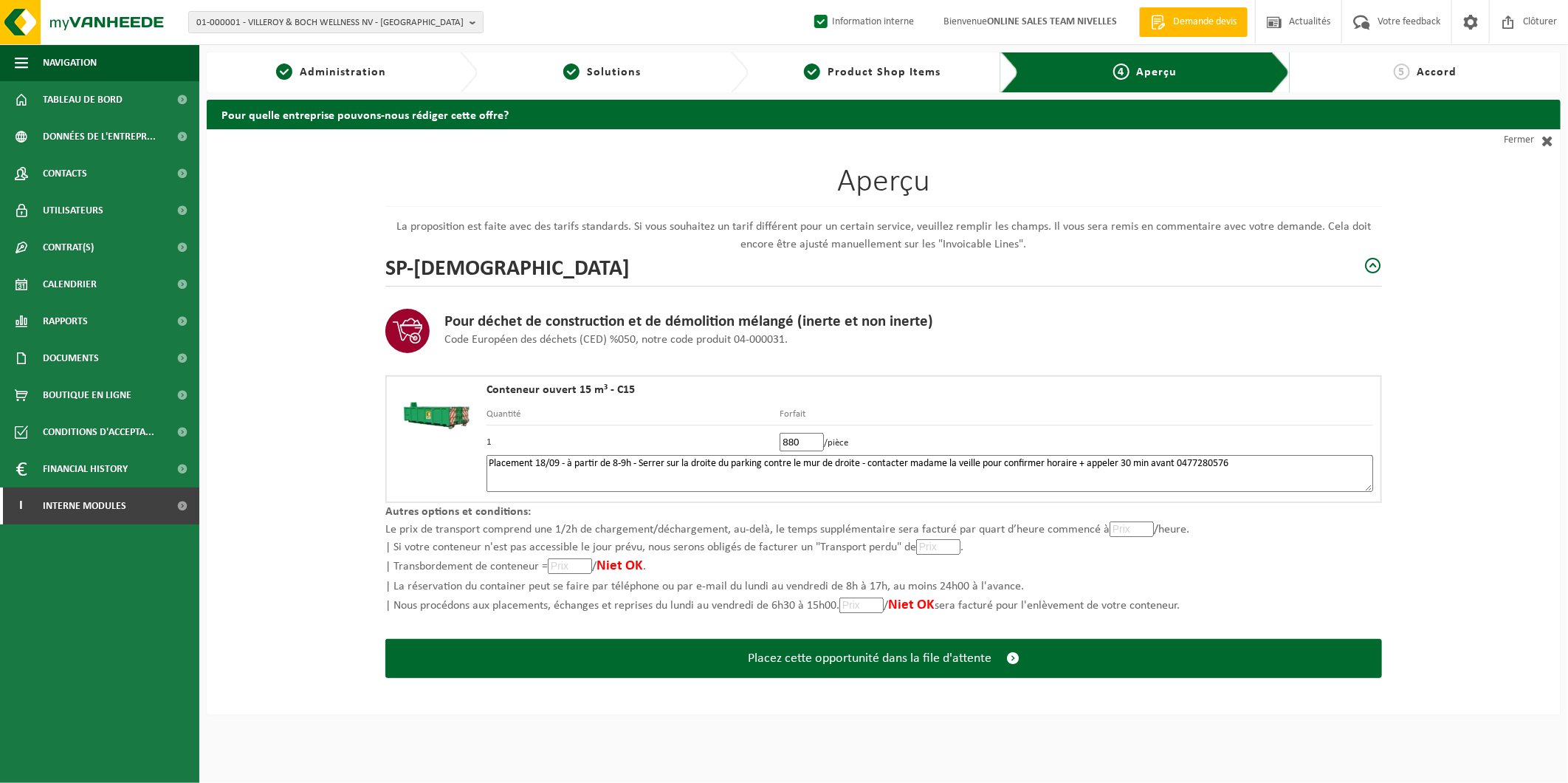
click at [640, 459] on textarea "Placement 18/09 - à partir de 8-9h - Serrer sur la droite du parking contre le …" at bounding box center [929, 473] width 887 height 37
click at [1269, 455] on textarea "Placement 18/09 - à partir de 8-9h - Serrer sur la droite du parking contre le …" at bounding box center [929, 473] width 887 height 37
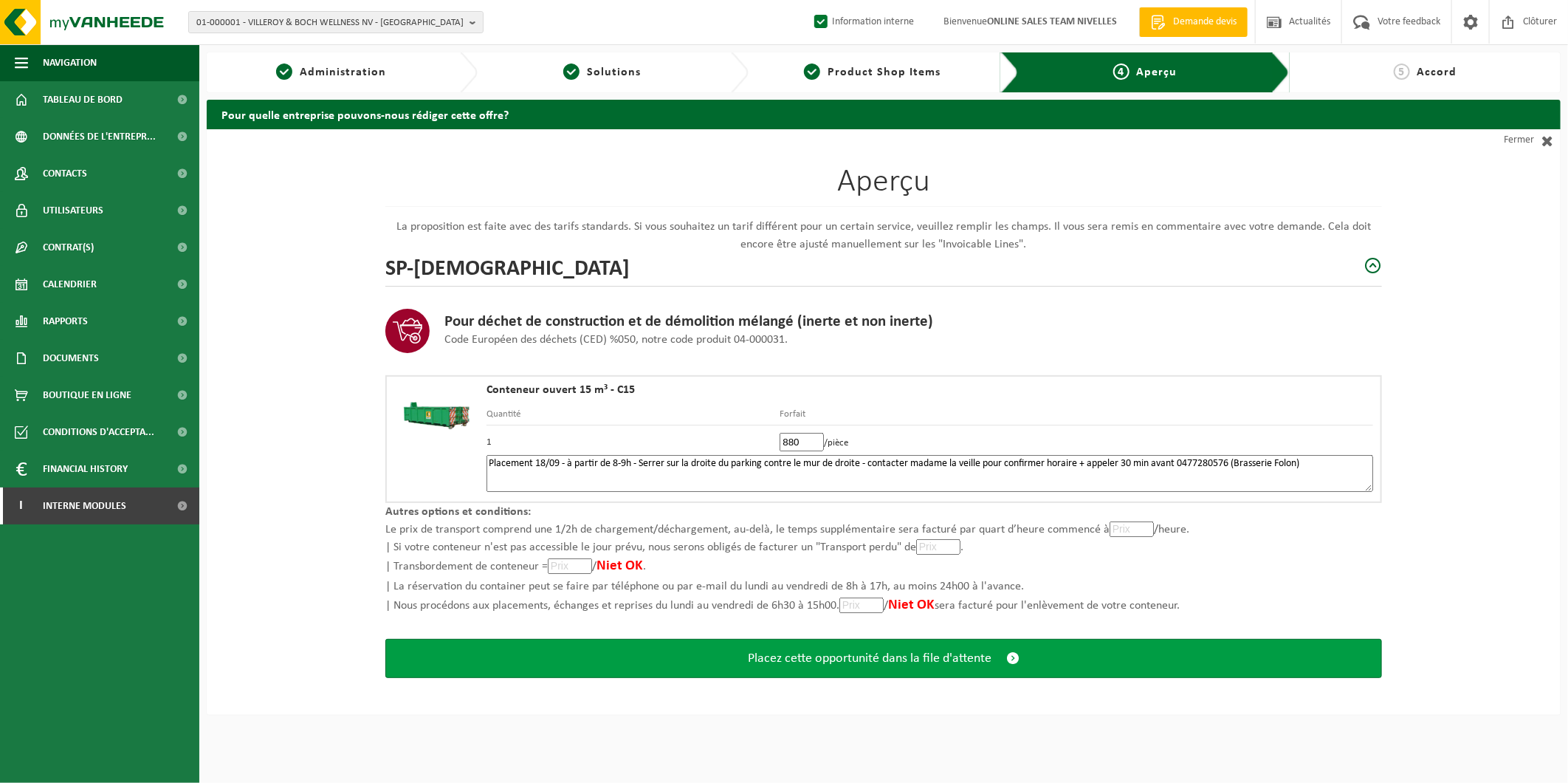
type textarea "Placement 18/09 - à partir de 8-9h - Serrer sur la droite du parking contre le …"
click at [965, 659] on span "Placez cette opportunité dans la file d'attente" at bounding box center [870, 658] width 244 height 16
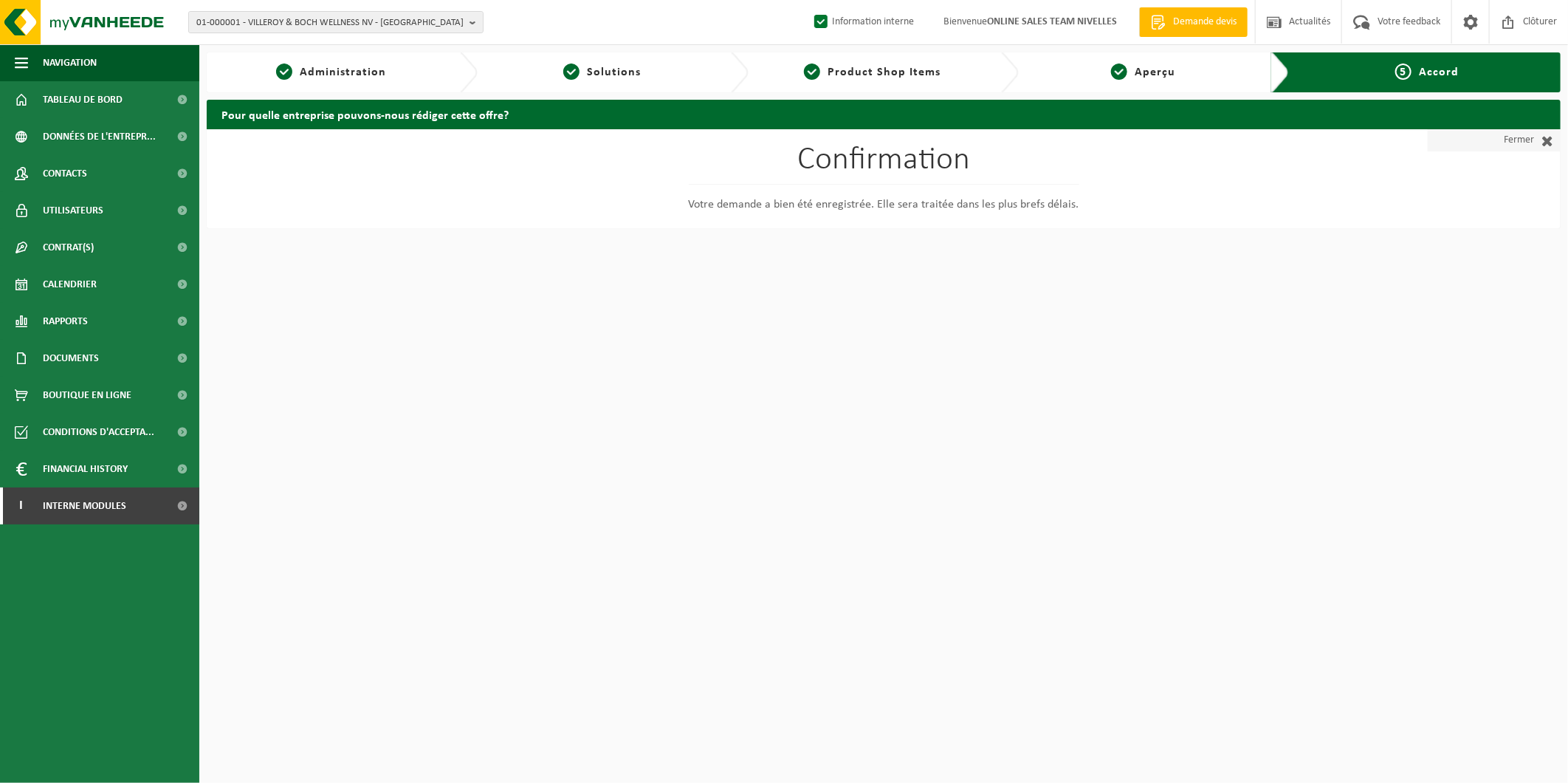
click at [1530, 133] on link "Fermer" at bounding box center [1494, 140] width 133 height 23
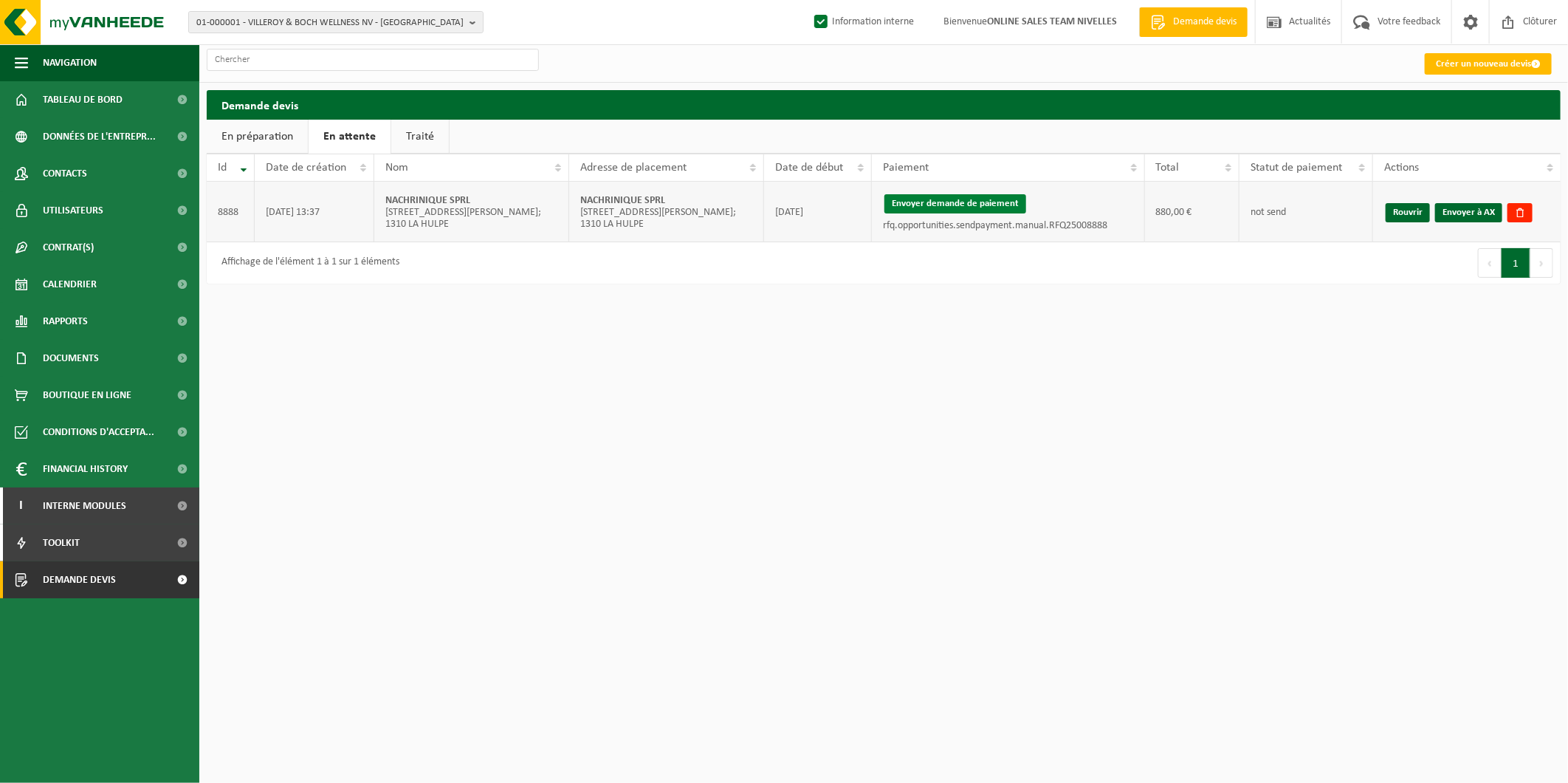
click at [995, 207] on button "Envoyer demande de paiement" at bounding box center [955, 203] width 142 height 19
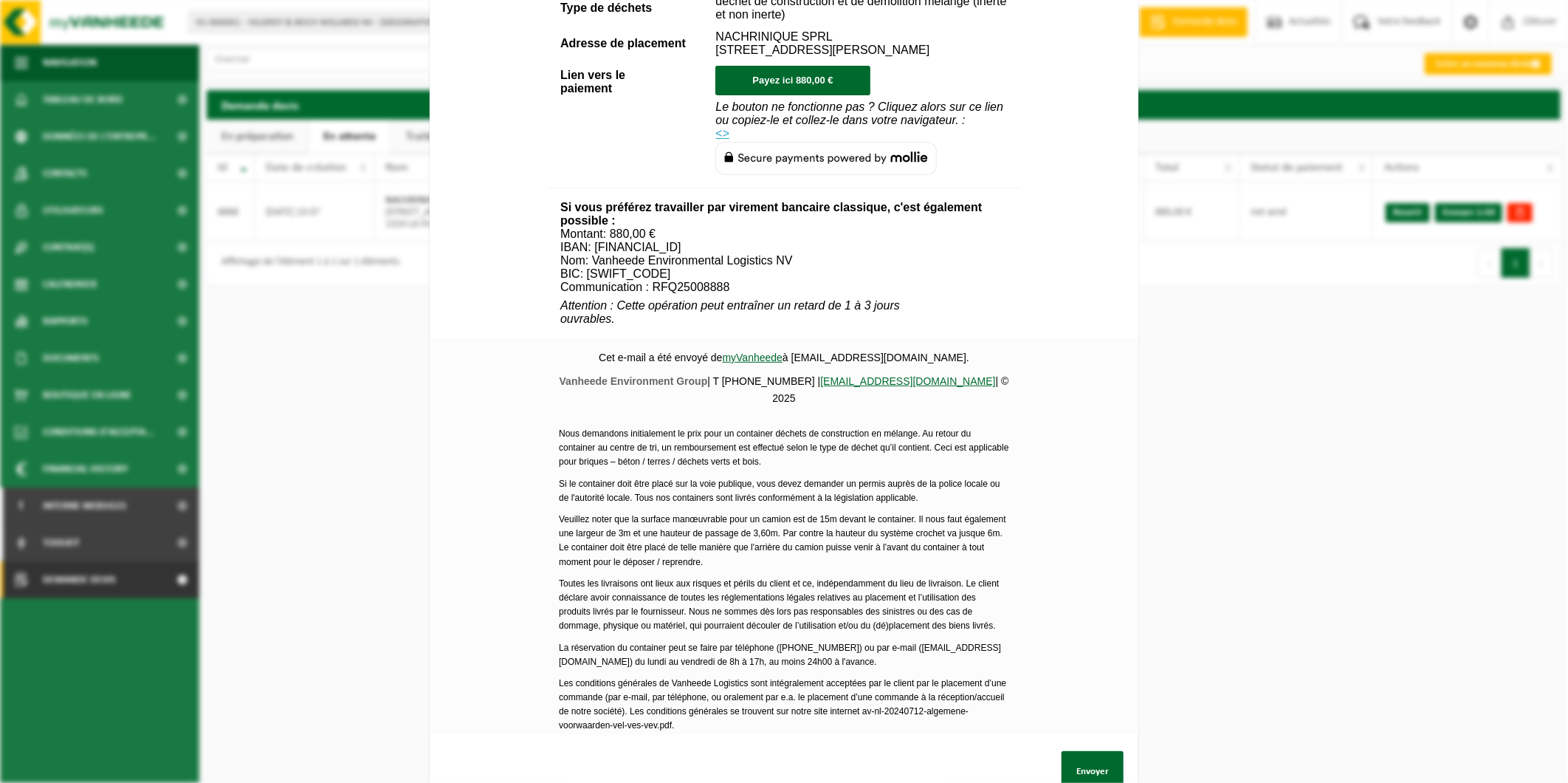
scroll to position [445, 0]
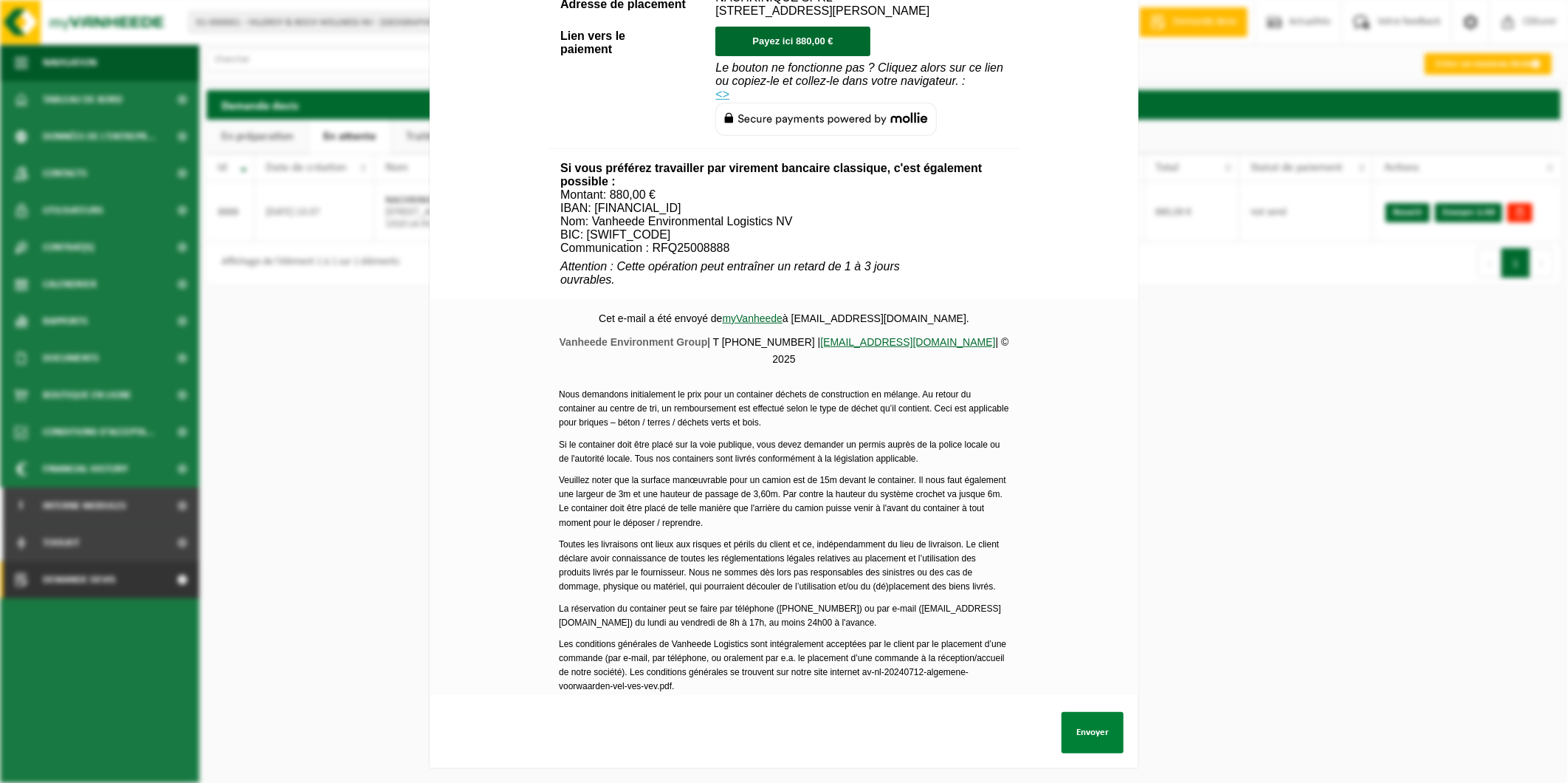
click at [1064, 718] on button "Envoyer" at bounding box center [1092, 732] width 62 height 41
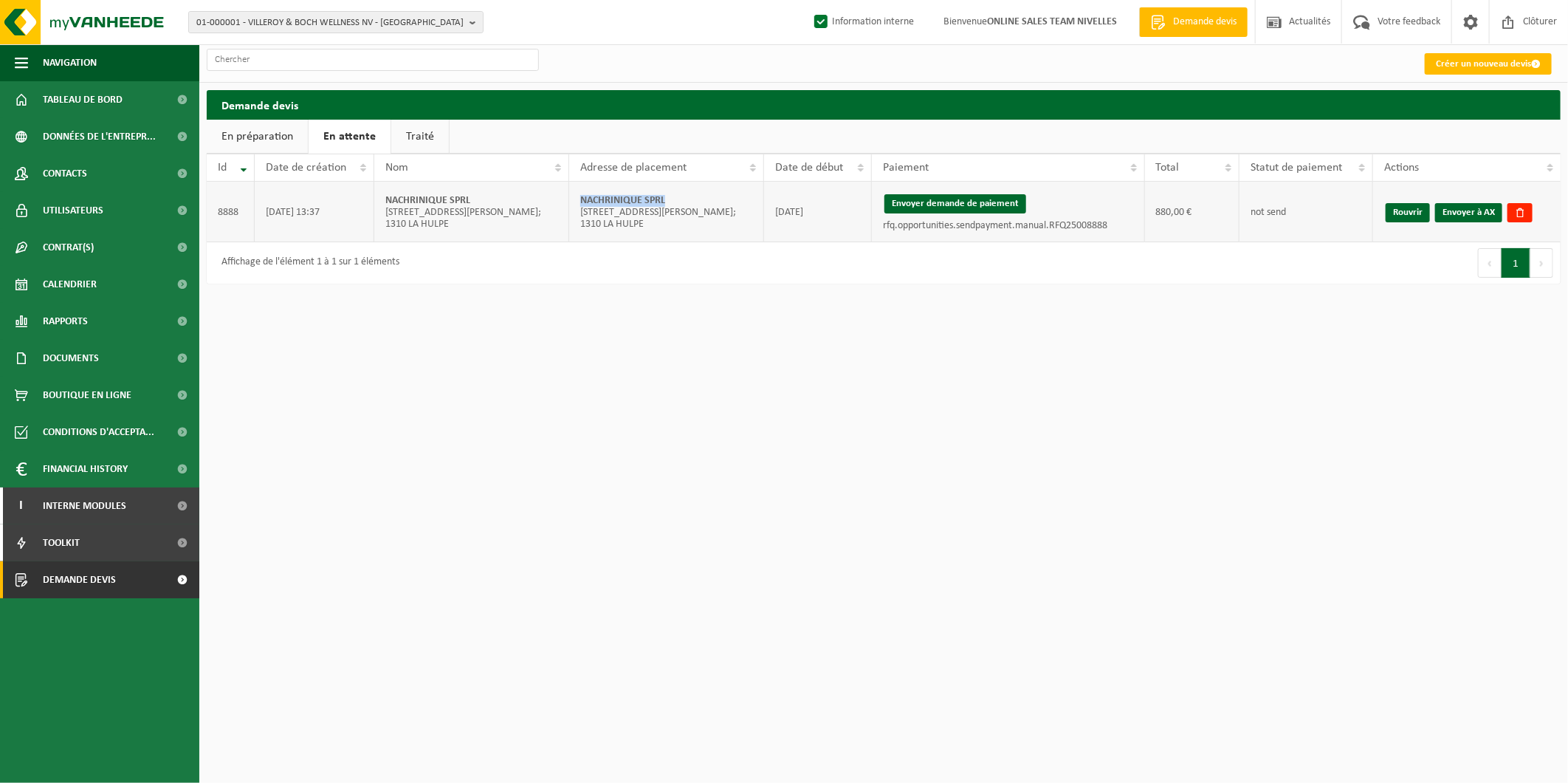
drag, startPoint x: 609, startPoint y: 205, endPoint x: 576, endPoint y: 205, distance: 33.0
click at [576, 205] on td "NACHRINIQUE SPRL RUE GASTON BARY 4; 1310 LA HULPE" at bounding box center [666, 212] width 195 height 61
copy strong "NACHRINIQUE SPRL"
click at [1474, 217] on link "Envoyer à AX" at bounding box center [1469, 213] width 67 height 19
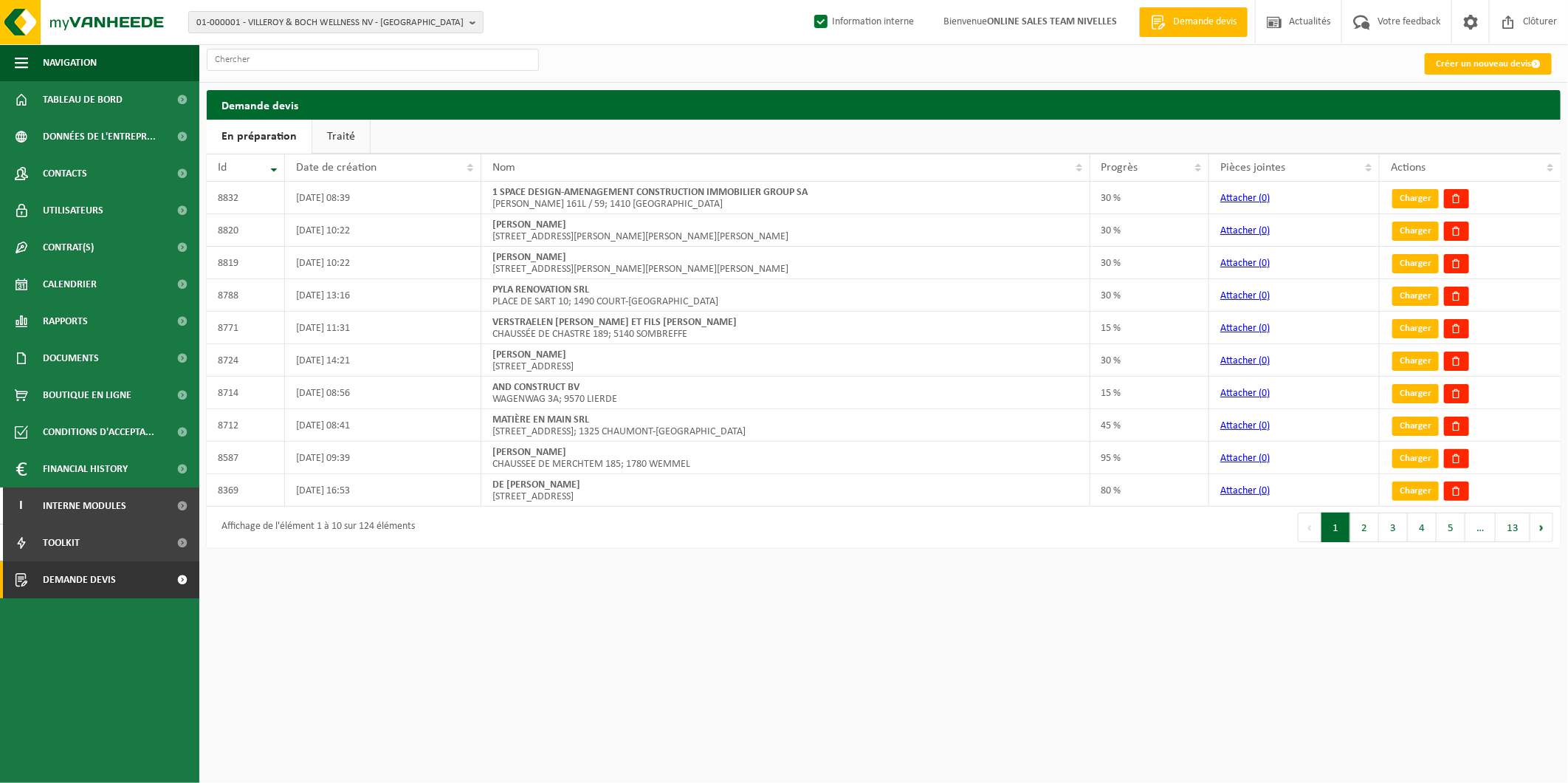
click at [1456, 645] on html "01-000001 - VILLEROY & BOCH WELLNESS NV - [GEOGRAPHIC_DATA] 01-000001 - VILLERO…" at bounding box center [784, 391] width 1568 height 783
click at [345, 137] on link "Traité" at bounding box center [341, 137] width 57 height 34
